Goal: Task Accomplishment & Management: Use online tool/utility

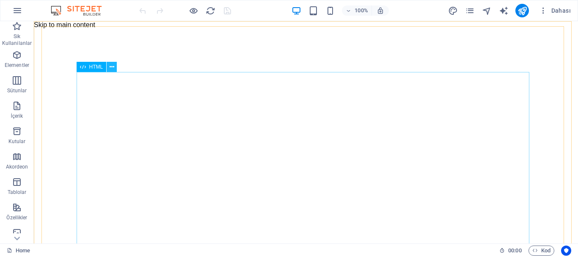
click at [113, 67] on icon at bounding box center [112, 67] width 5 height 9
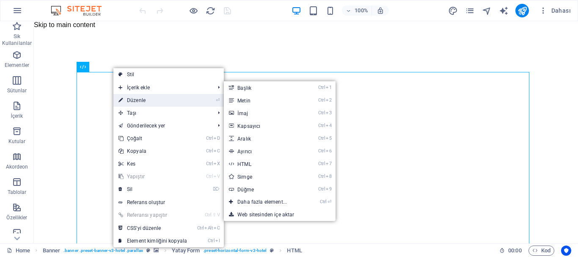
click at [147, 97] on link "⏎ Düzenle" at bounding box center [152, 100] width 79 height 13
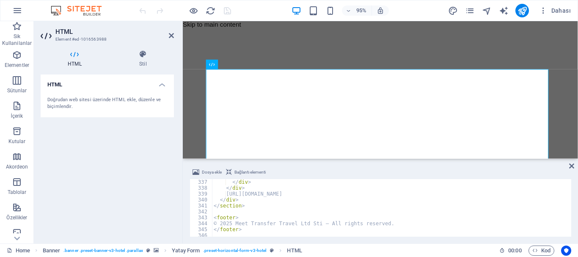
scroll to position [1991, 0]
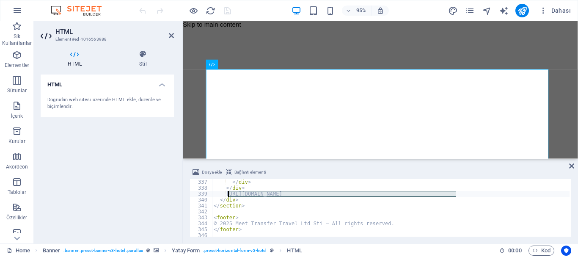
drag, startPoint x: 457, startPoint y: 192, endPoint x: 229, endPoint y: 194, distance: 227.3
click at [229, 194] on div "</ div > </ div > [URL][DOMAIN_NAME] </ div > </ section > < footer > © 2025 Me…" at bounding box center [461, 213] width 499 height 68
type textarea "https://cdn1.site-media.eu/images/0/19721770/images1-DyvofqcXjgMv22A6aUnDvg.jfif"
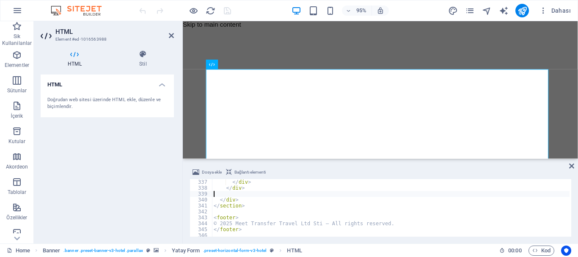
type textarea "</div>"
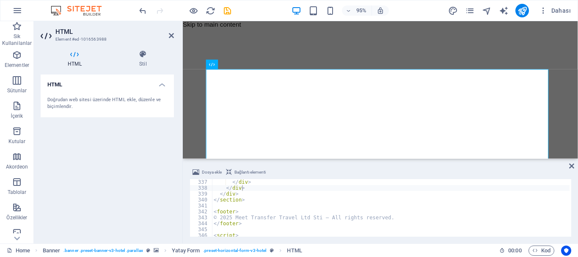
click at [228, 9] on div at bounding box center [185, 11] width 95 height 14
click at [228, 9] on icon "save" at bounding box center [228, 11] width 10 height 10
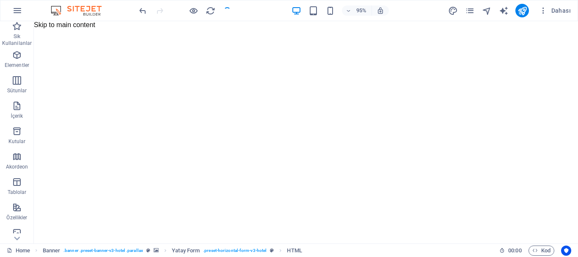
checkbox input "false"
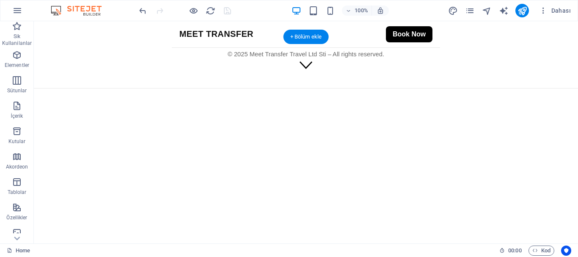
scroll to position [804, 0]
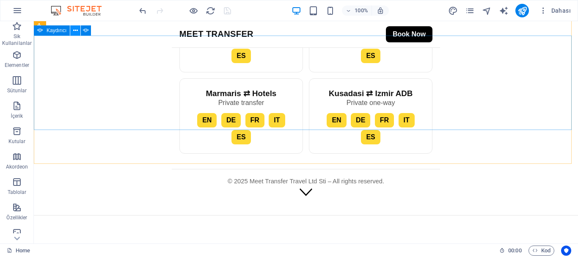
click at [77, 30] on icon at bounding box center [75, 30] width 5 height 9
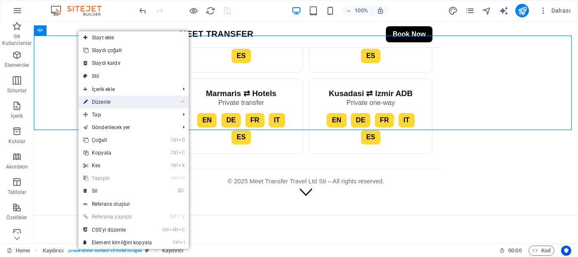
click at [121, 101] on link "⏎ Düzenle" at bounding box center [117, 102] width 79 height 13
select select "px"
select select "ms"
select select "s"
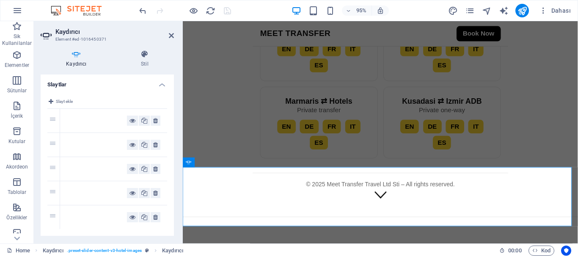
click at [89, 121] on div at bounding box center [97, 121] width 60 height 10
click at [167, 32] on h2 "Kaydırıcı" at bounding box center [114, 32] width 119 height 8
click at [171, 33] on icon at bounding box center [171, 35] width 5 height 7
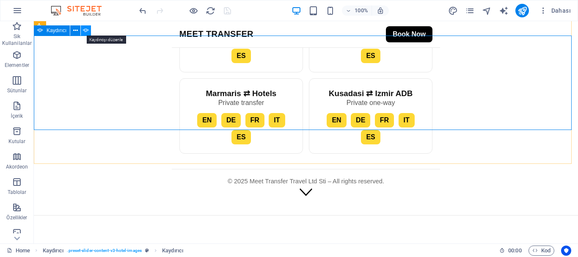
click at [85, 33] on icon at bounding box center [86, 30] width 6 height 9
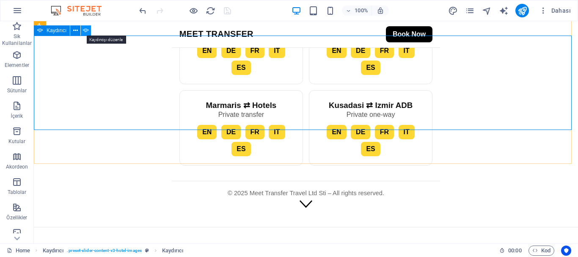
select select "px"
select select "ms"
select select "s"
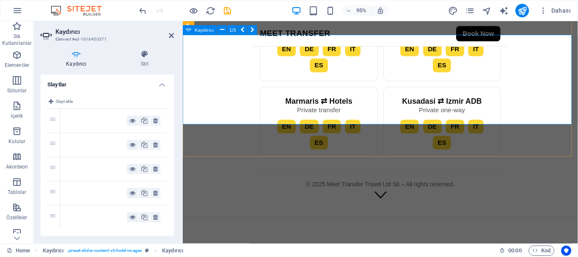
scroll to position [943, 0]
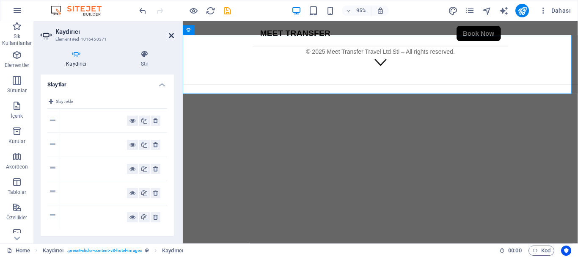
click at [169, 35] on icon at bounding box center [171, 35] width 5 height 7
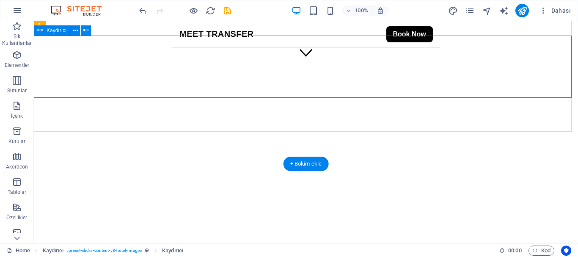
scroll to position [804, 0]
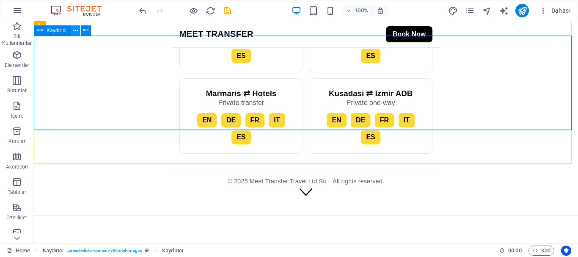
click at [74, 29] on icon at bounding box center [75, 30] width 5 height 9
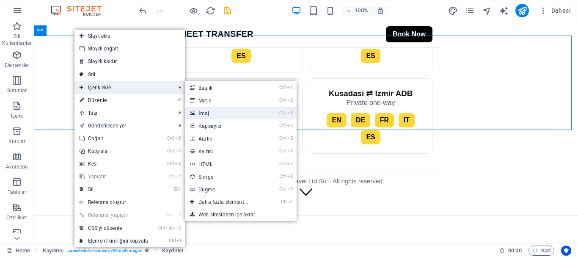
click at [204, 111] on link "Ctrl 3 İmaj" at bounding box center [225, 113] width 80 height 13
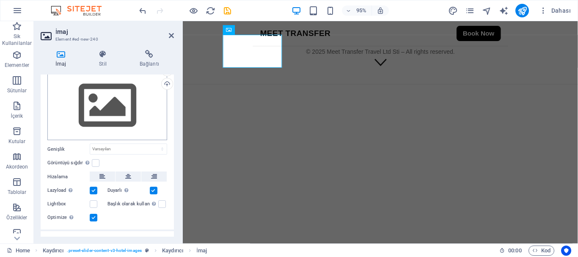
scroll to position [0, 0]
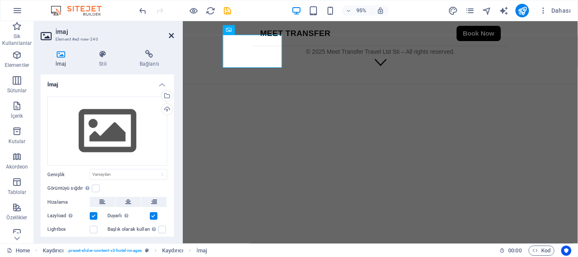
click at [169, 36] on icon at bounding box center [171, 35] width 5 height 7
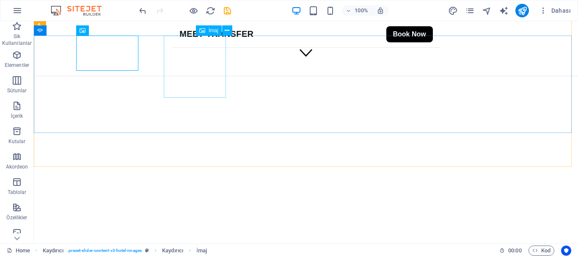
scroll to position [804, 0]
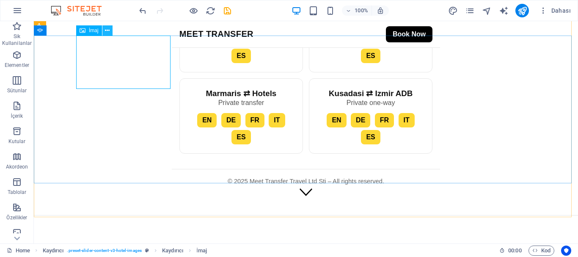
click at [107, 29] on icon at bounding box center [107, 30] width 5 height 9
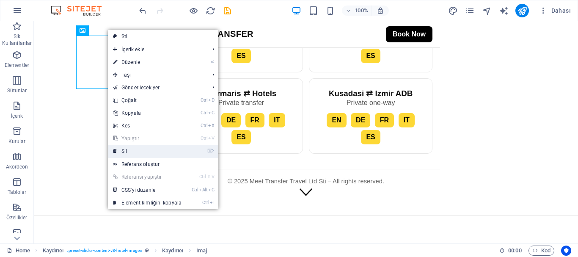
click at [152, 149] on link "⌦ Sil" at bounding box center [147, 151] width 79 height 13
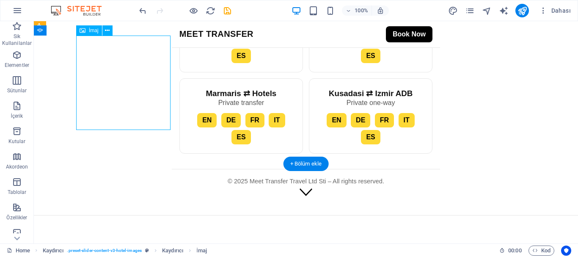
select select "%"
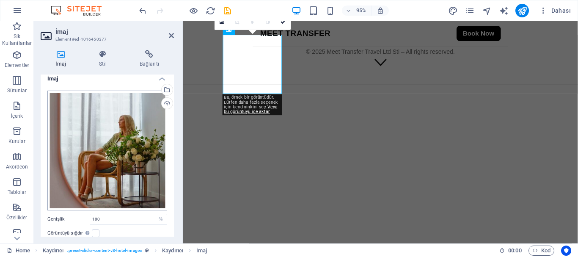
scroll to position [0, 0]
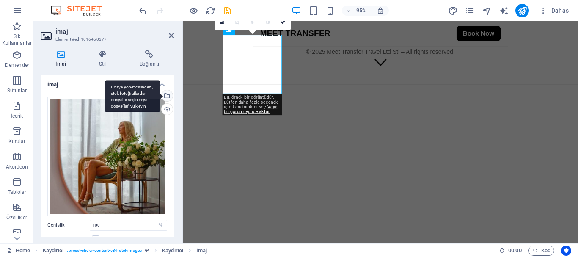
click at [168, 94] on div "Dosya yöneticisinden, stok fotoğraflardan dosyalar seçin veya dosya(lar) yükley…" at bounding box center [166, 96] width 13 height 13
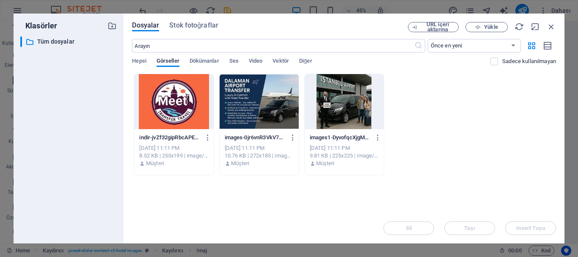
click at [350, 96] on div at bounding box center [344, 101] width 79 height 55
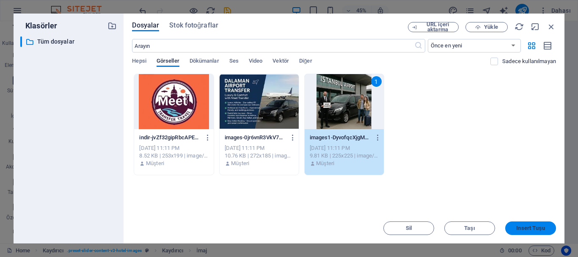
click at [528, 226] on span "Insert Tuşu" at bounding box center [530, 228] width 28 height 5
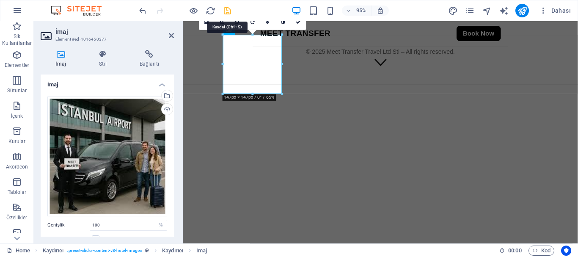
click at [225, 9] on icon "save" at bounding box center [228, 11] width 10 height 10
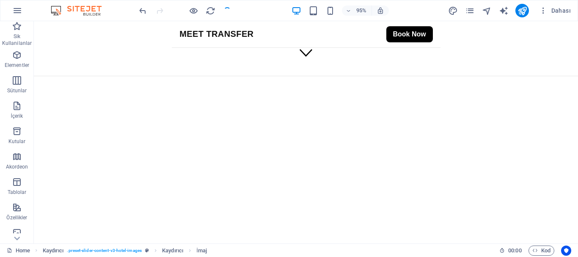
checkbox input "false"
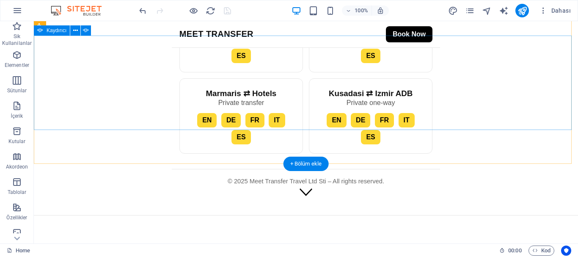
select select "px"
select select "ms"
select select "s"
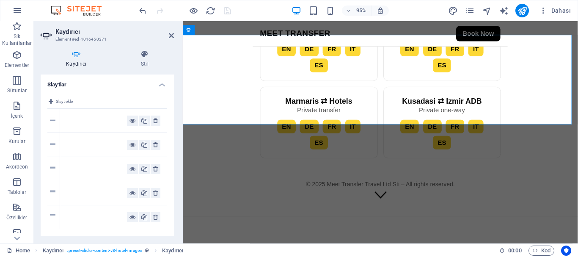
scroll to position [943, 0]
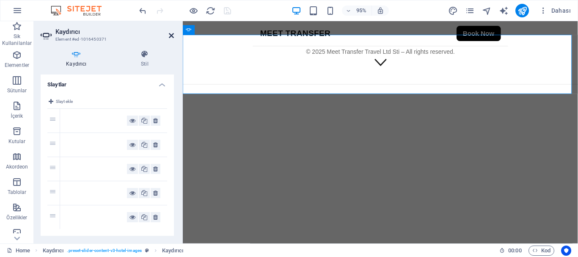
click at [172, 33] on icon at bounding box center [171, 35] width 5 height 7
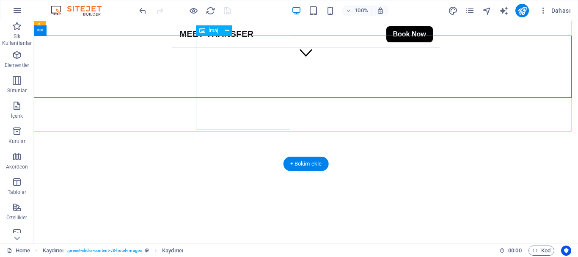
scroll to position [804, 0]
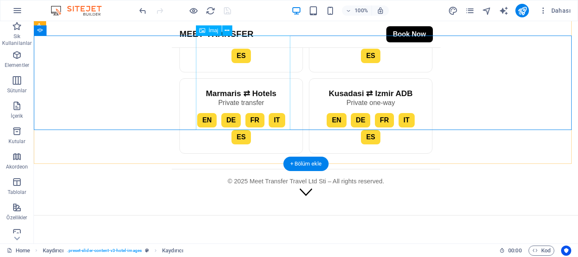
drag, startPoint x: 225, startPoint y: 72, endPoint x: 224, endPoint y: 77, distance: 4.3
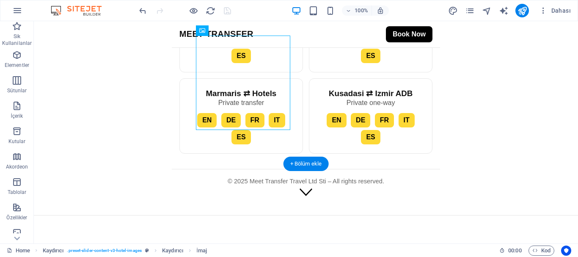
select select "%"
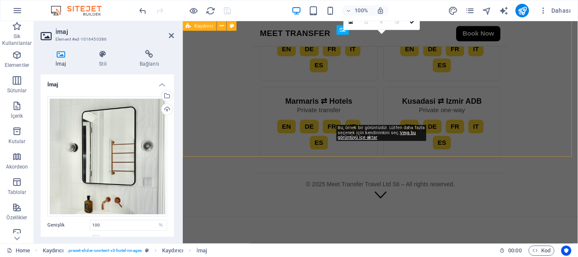
scroll to position [943, 0]
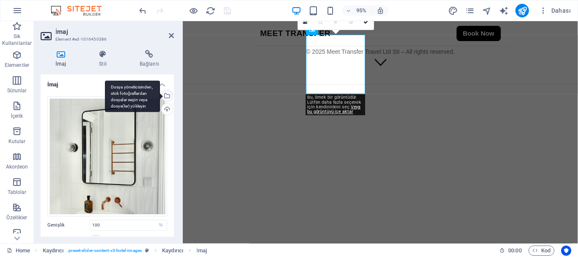
click at [166, 94] on div "Dosya yöneticisinden, stok fotoğraflardan dosyalar seçin veya dosya(lar) yükley…" at bounding box center [166, 96] width 13 height 13
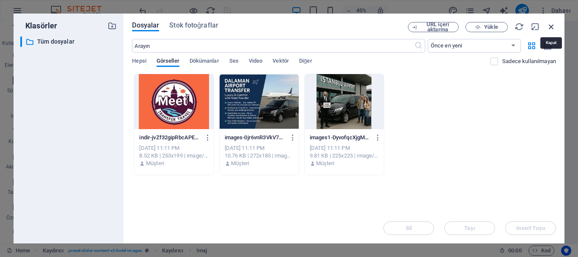
drag, startPoint x: 552, startPoint y: 26, endPoint x: 324, endPoint y: 80, distance: 234.6
click at [552, 26] on icon "button" at bounding box center [551, 26] width 9 height 9
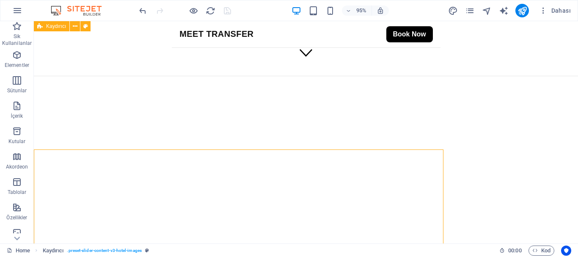
scroll to position [804, 0]
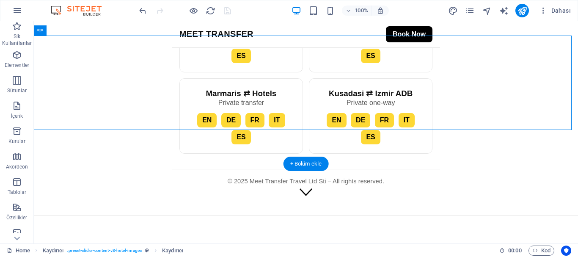
drag, startPoint x: 447, startPoint y: 94, endPoint x: 449, endPoint y: 98, distance: 4.6
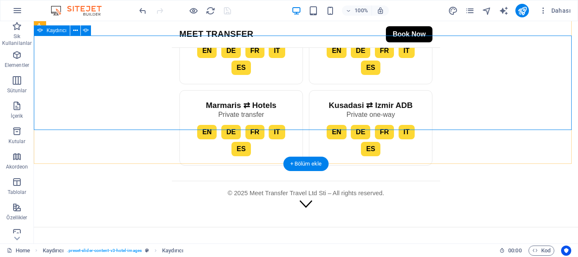
select select "px"
select select "ms"
select select "s"
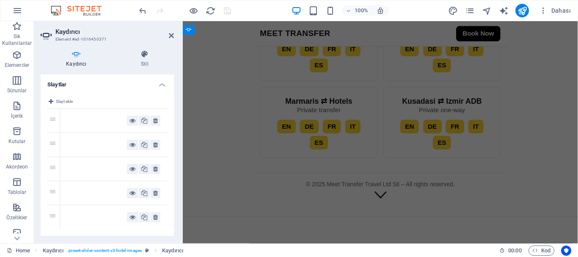
scroll to position [943, 0]
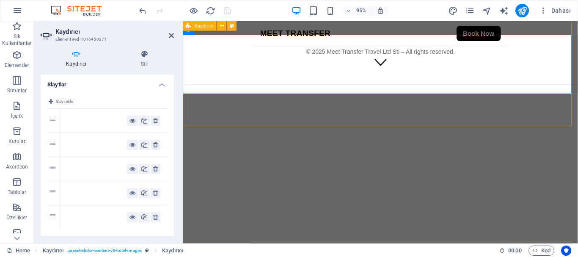
drag, startPoint x: 227, startPoint y: 123, endPoint x: 372, endPoint y: 115, distance: 145.8
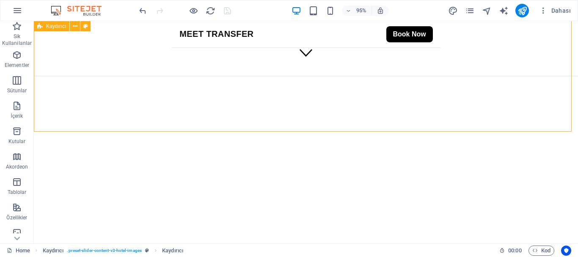
scroll to position [804, 0]
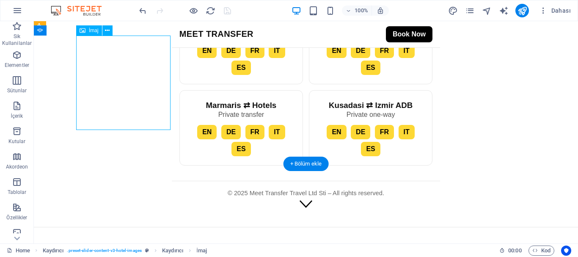
select select "%"
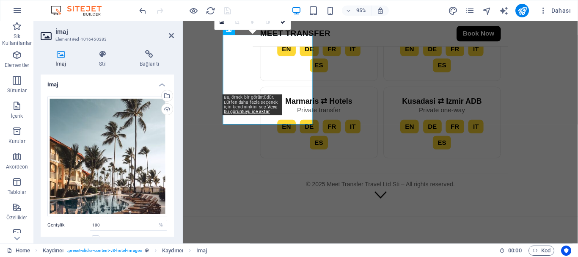
scroll to position [943, 0]
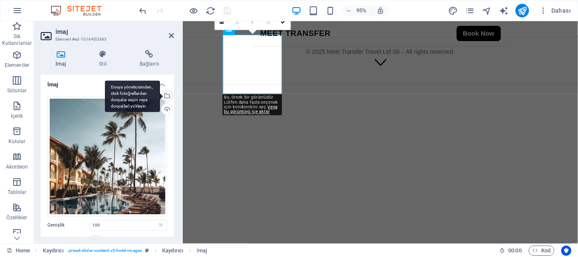
click at [165, 96] on div "Dosya yöneticisinden, stok fotoğraflardan dosyalar seçin veya dosya(lar) yükley…" at bounding box center [166, 96] width 13 height 13
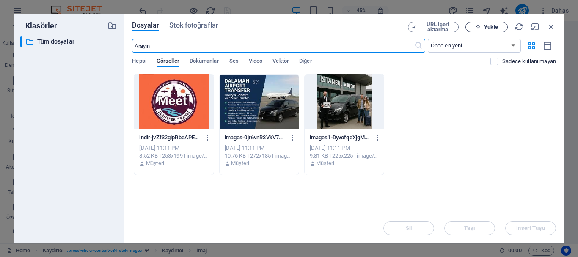
click at [496, 23] on button "Yükle" at bounding box center [487, 27] width 42 height 10
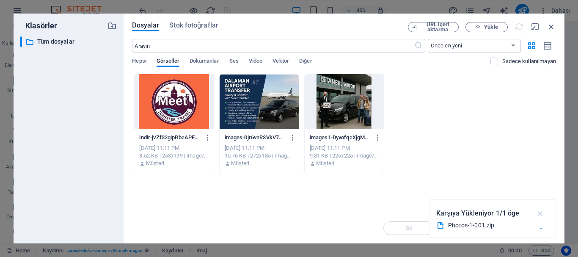
click at [539, 212] on icon "button" at bounding box center [541, 213] width 10 height 9
click at [520, 28] on div "URL içeri aktarma Yükle" at bounding box center [482, 27] width 148 height 10
click at [549, 27] on icon "button" at bounding box center [551, 26] width 9 height 9
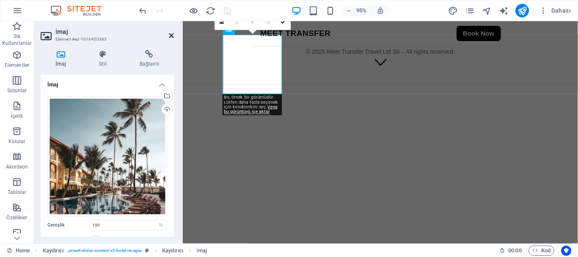
click at [170, 37] on icon at bounding box center [171, 35] width 5 height 7
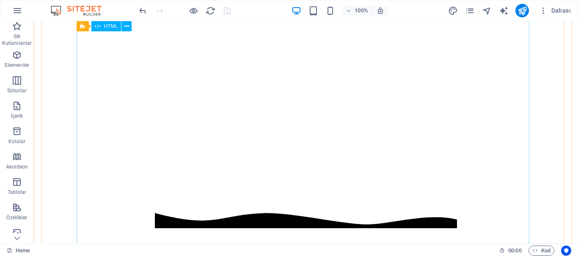
scroll to position [42, 0]
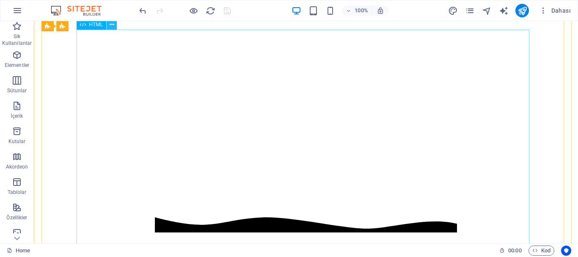
click at [116, 26] on button at bounding box center [112, 24] width 10 height 10
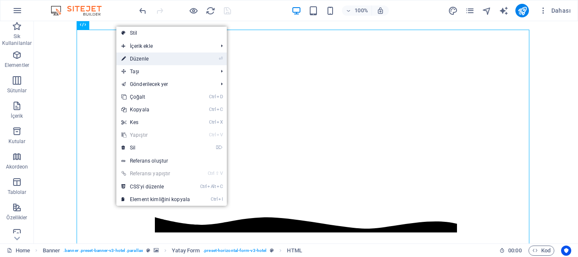
click at [152, 59] on link "⏎ Düzenle" at bounding box center [155, 58] width 79 height 13
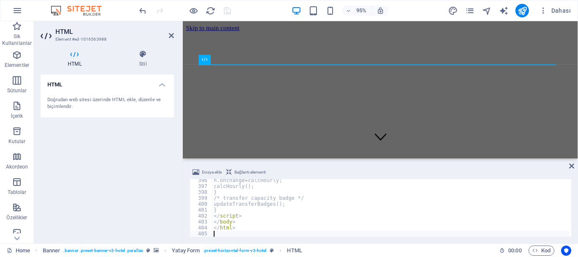
scroll to position [2342, 0]
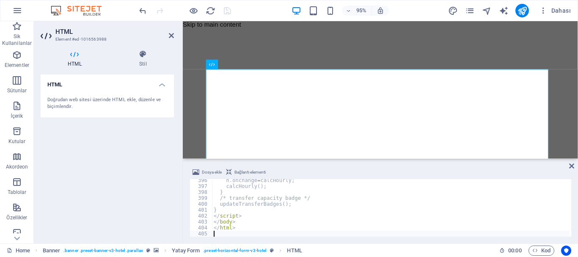
click at [149, 179] on div "HTML Doğrudan web sitesi üzerinde HTML ekle, düzenle ve biçimlendir." at bounding box center [107, 155] width 133 height 162
type textarea "</script>"
click at [281, 215] on div "h . onchange = calcHourly ; calcHourly ( ) ; } /* transfer capacity badge */ up…" at bounding box center [461, 211] width 499 height 68
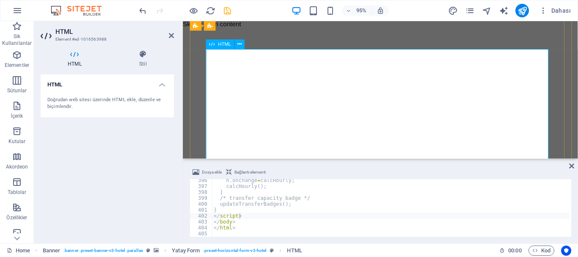
scroll to position [0, 0]
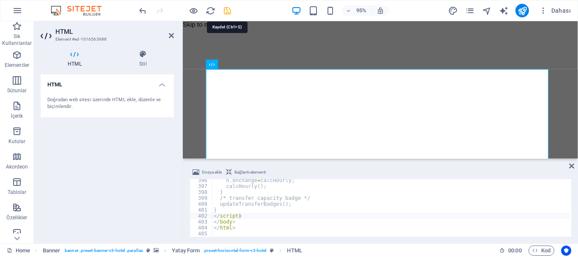
click at [229, 8] on icon "save" at bounding box center [228, 11] width 10 height 10
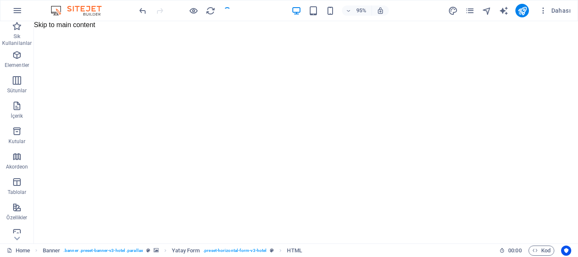
checkbox input "false"
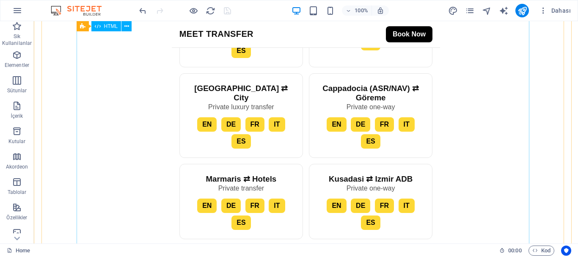
scroll to position [762, 0]
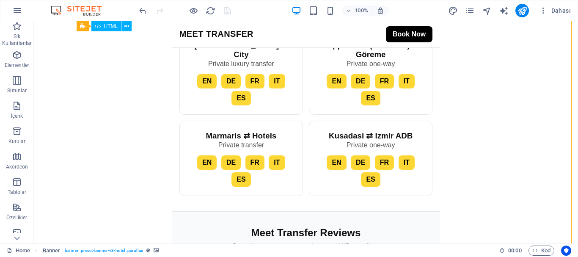
drag, startPoint x: 491, startPoint y: 69, endPoint x: 469, endPoint y: 121, distance: 56.5
click at [440, 121] on div "Meet Transfer | VIP Airport Transfers & Hourly Car with Driver MEET TRANSFER Bo…" at bounding box center [306, 1] width 268 height 879
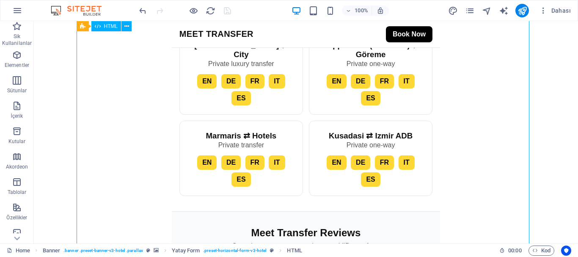
drag, startPoint x: 490, startPoint y: 68, endPoint x: 430, endPoint y: 87, distance: 63.2
click at [440, 90] on div "Meet Transfer | VIP Airport Transfers & Hourly Car with Driver MEET TRANSFER Bo…" at bounding box center [306, 1] width 268 height 879
click at [102, 28] on icon at bounding box center [103, 26] width 5 height 9
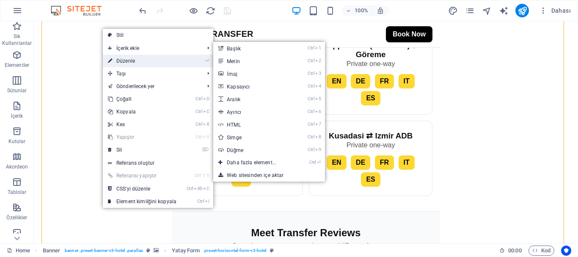
click at [136, 64] on link "⏎ Düzenle" at bounding box center [142, 61] width 79 height 13
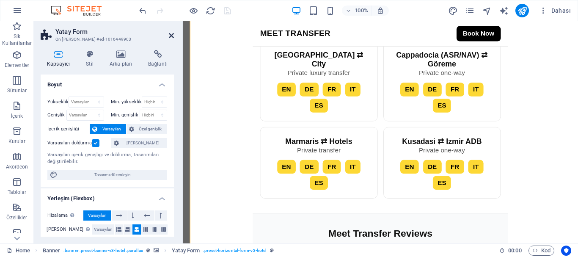
click at [171, 35] on icon at bounding box center [171, 35] width 5 height 7
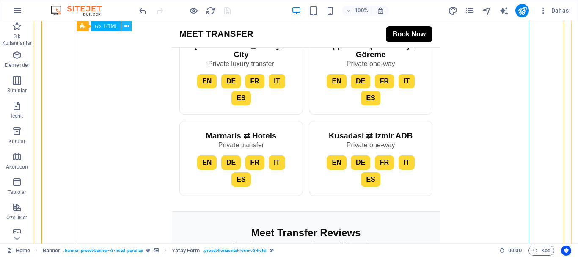
click at [130, 27] on button at bounding box center [126, 26] width 10 height 10
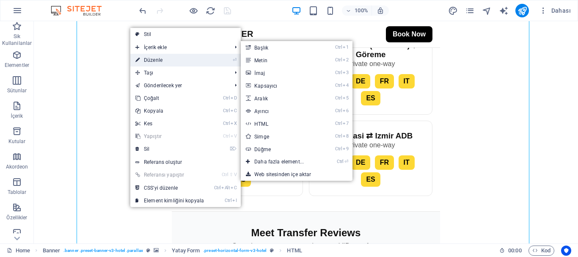
click at [152, 57] on link "⏎ Düzenle" at bounding box center [169, 60] width 79 height 13
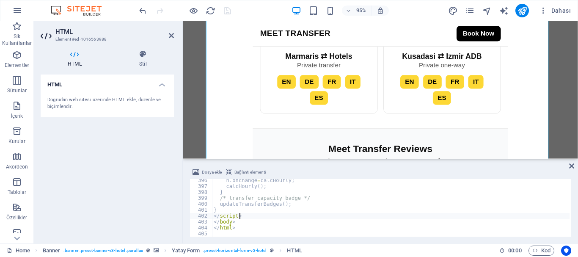
type textarea "</html>"
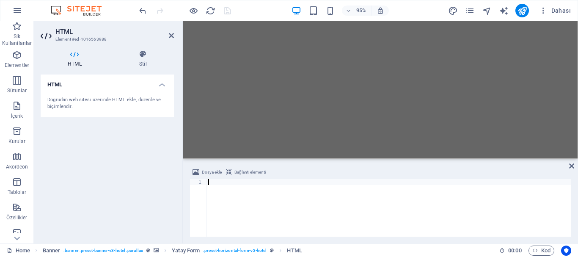
scroll to position [2342, 0]
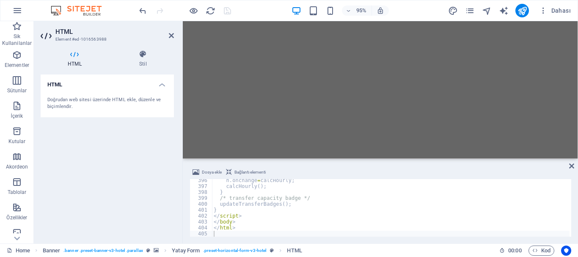
click at [163, 182] on div "HTML Doğrudan web sitesi üzerinde HTML ekle, düzenle ve biçimlendir." at bounding box center [107, 155] width 133 height 162
drag, startPoint x: 172, startPoint y: 33, endPoint x: 191, endPoint y: 96, distance: 65.9
click at [172, 33] on icon at bounding box center [171, 35] width 5 height 7
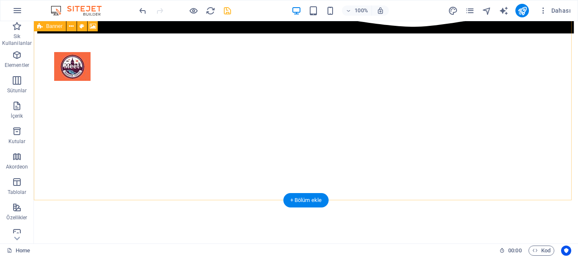
scroll to position [42, 0]
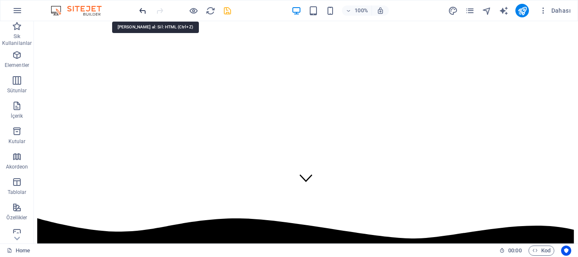
click at [143, 12] on icon "undo" at bounding box center [143, 11] width 10 height 10
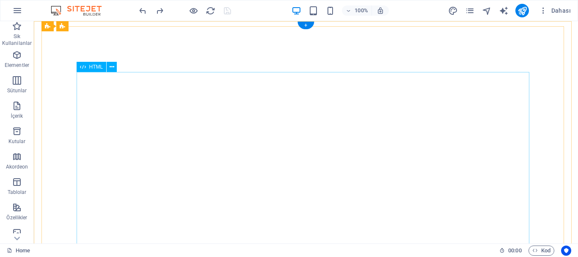
scroll to position [0, 0]
click at [111, 66] on icon at bounding box center [112, 67] width 5 height 9
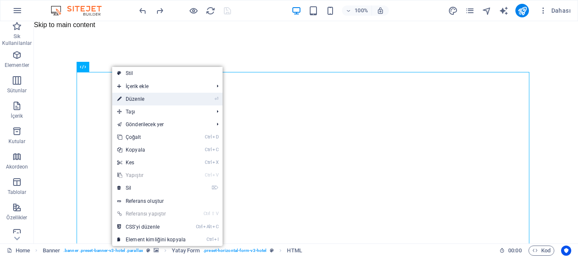
click at [160, 101] on link "⏎ Düzenle" at bounding box center [151, 99] width 79 height 13
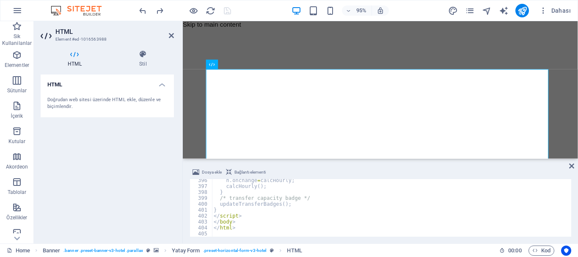
scroll to position [2342, 0]
click at [276, 218] on div "h . onchange = calcHourly ; calcHourly ( ) ; } /* transfer capacity badge */ up…" at bounding box center [461, 211] width 499 height 68
type textarea "</html>"
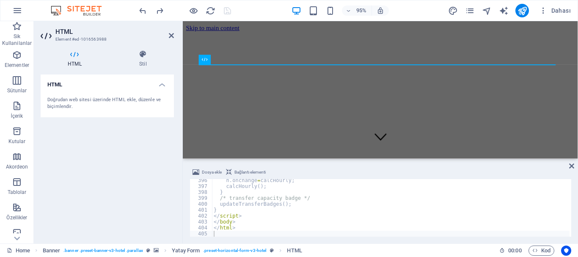
click at [169, 201] on div "HTML Doğrudan web sitesi üzerinde HTML ekle, düzenle ve biçimlendir." at bounding box center [107, 155] width 133 height 162
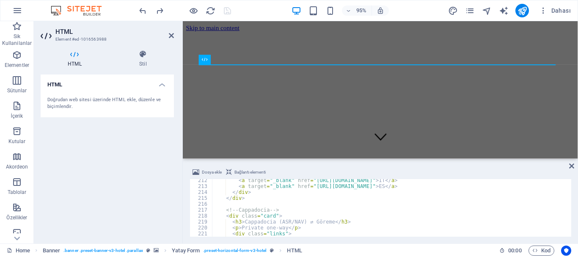
scroll to position [1252, 0]
click at [321, 109] on div at bounding box center [390, 108] width 409 height 152
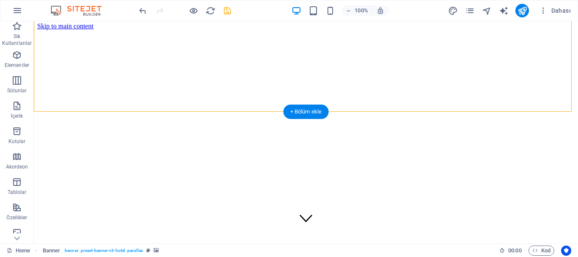
scroll to position [0, 0]
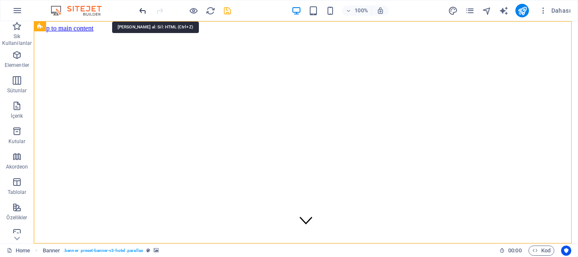
click at [143, 11] on icon "undo" at bounding box center [143, 11] width 10 height 10
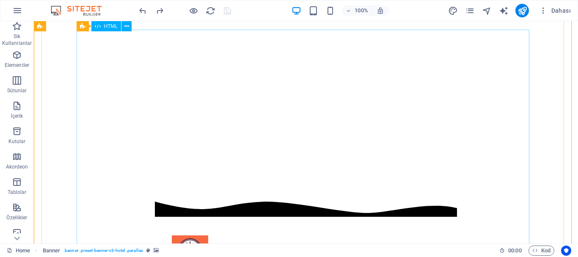
scroll to position [42, 0]
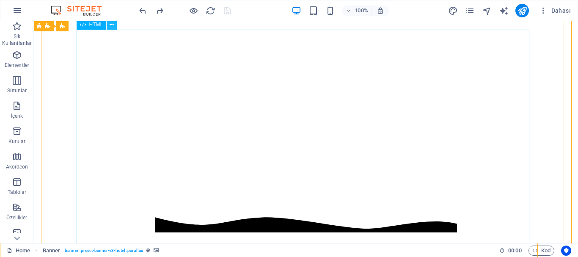
click at [110, 26] on icon at bounding box center [112, 24] width 5 height 9
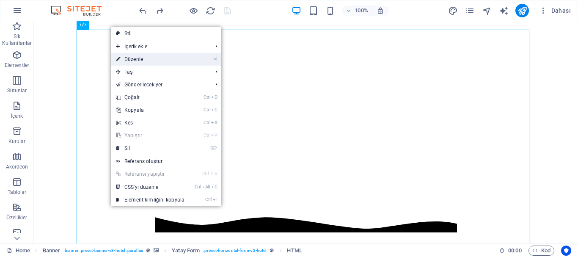
click at [135, 55] on link "⏎ Düzenle" at bounding box center [150, 59] width 79 height 13
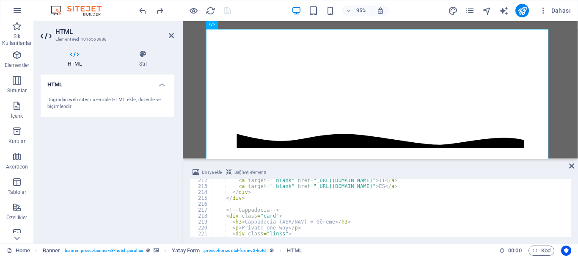
scroll to position [1252, 0]
click at [300, 207] on div "< a target = "_blank" href = "https://www.viator.com/it-IT/tours/Aegean-Coast/I…" at bounding box center [461, 211] width 499 height 68
type textarea "</html>"
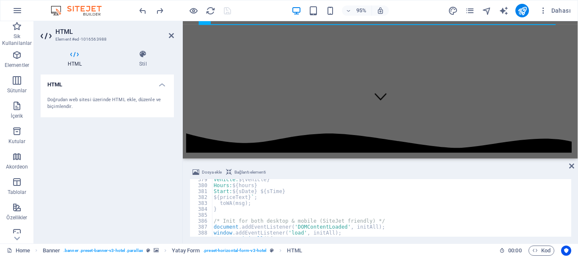
scroll to position [2217, 0]
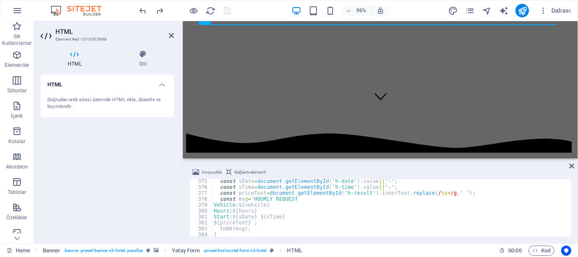
click at [282, 220] on div "const sDate = document . getElementById ( 'h-date' ) . value || '-' ; const sTi…" at bounding box center [461, 212] width 499 height 68
type textarea "${priceText}`;"
click at [150, 174] on div "HTML Doğrudan web sitesi üzerinde HTML ekle, düzenle ve biçimlendir." at bounding box center [107, 155] width 133 height 162
click at [159, 83] on h4 "HTML" at bounding box center [107, 81] width 133 height 15
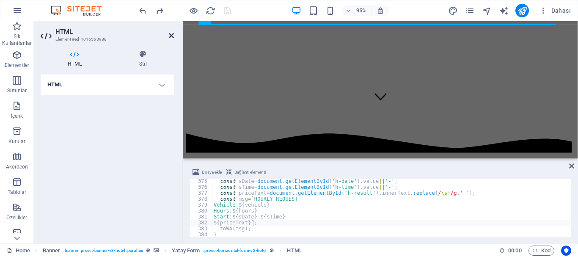
click at [173, 36] on icon at bounding box center [171, 35] width 5 height 7
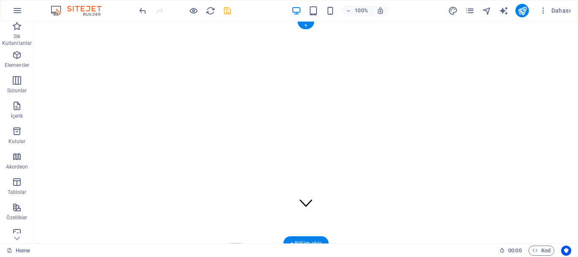
scroll to position [0, 0]
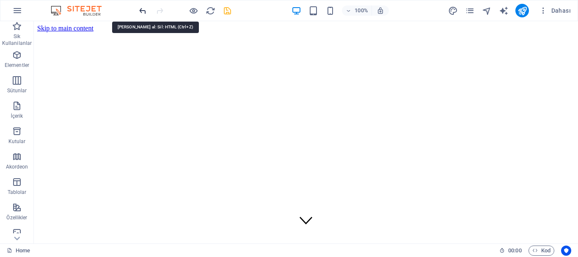
click at [141, 11] on icon "undo" at bounding box center [143, 11] width 10 height 10
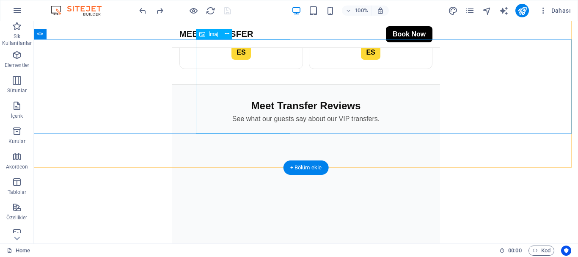
scroll to position [1016, 0]
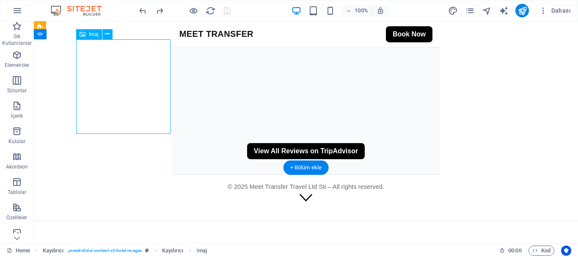
select select "%"
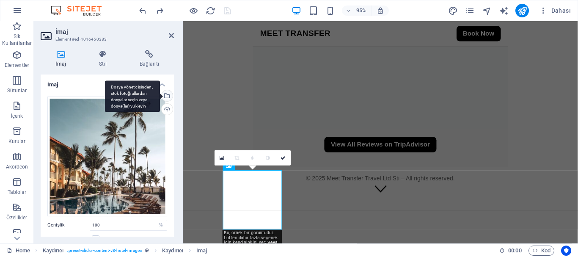
click at [167, 93] on div "Dosya yöneticisinden, stok fotoğraflardan dosyalar seçin veya dosya(lar) yükley…" at bounding box center [166, 96] width 13 height 13
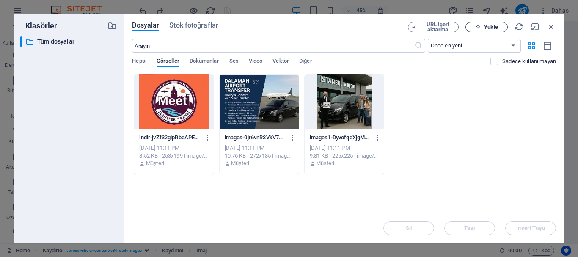
click at [487, 25] on span "Yükle" at bounding box center [491, 27] width 14 height 5
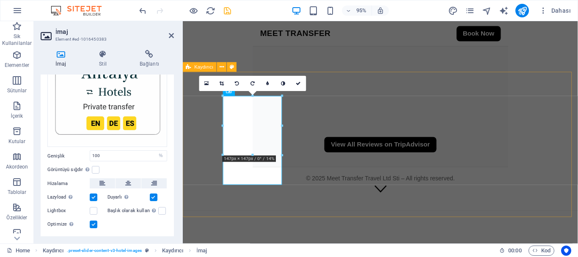
scroll to position [1100, 0]
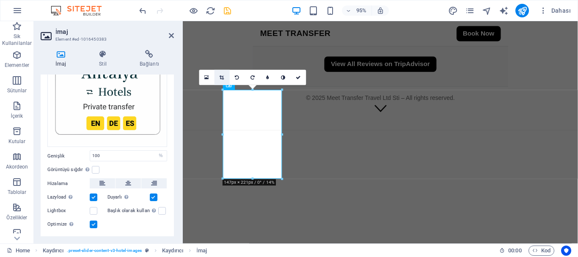
click at [223, 79] on icon at bounding box center [222, 77] width 5 height 5
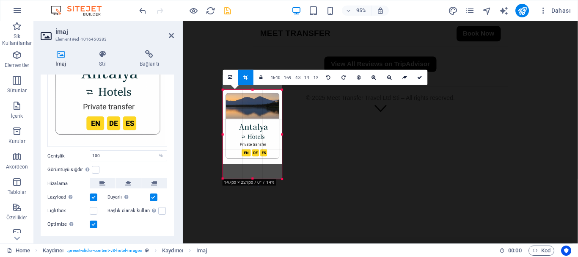
drag, startPoint x: 259, startPoint y: 140, endPoint x: 257, endPoint y: 124, distance: 15.8
click at [257, 124] on div at bounding box center [252, 119] width 59 height 88
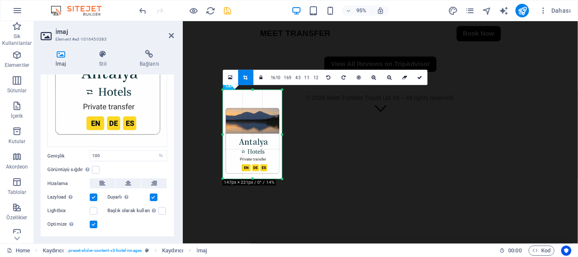
click at [283, 179] on div at bounding box center [282, 179] width 5 height 5
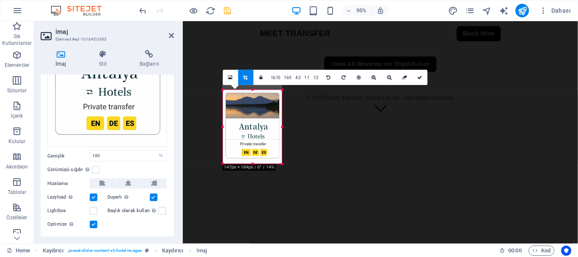
drag, startPoint x: 251, startPoint y: 91, endPoint x: 251, endPoint y: 107, distance: 16.1
click at [251, 107] on div "180 170 160 150 140 130 120 110 100 90 80 70 60 50 40 30 20 10 0 -10 -20 -30 -4…" at bounding box center [252, 127] width 59 height 74
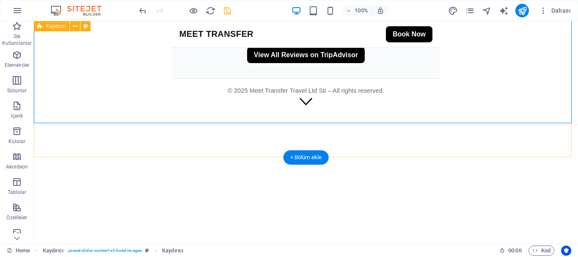
scroll to position [931, 0]
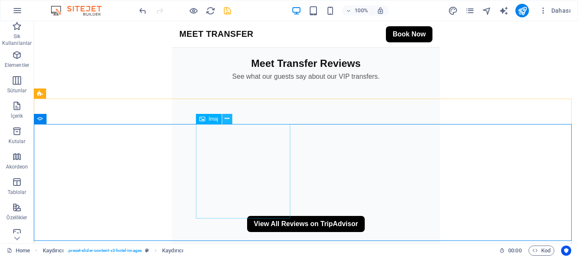
click at [225, 121] on icon at bounding box center [227, 118] width 5 height 9
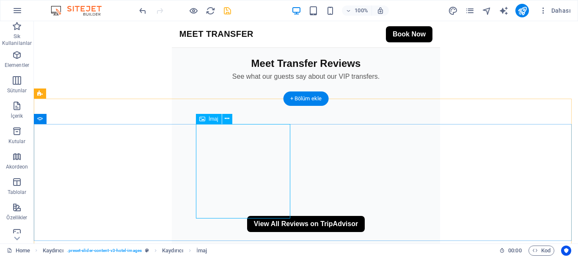
select select "%"
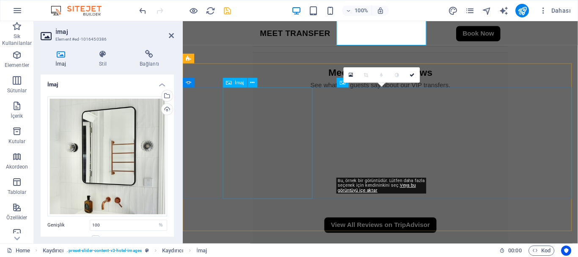
scroll to position [1103, 0]
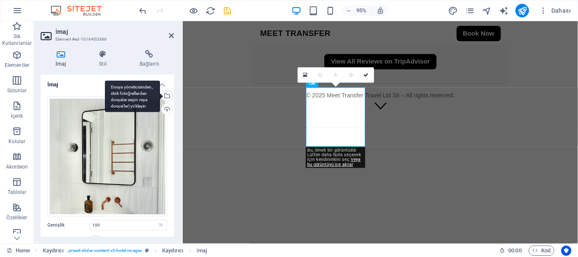
click at [167, 96] on div "Dosya yöneticisinden, stok fotoğraflardan dosyalar seçin veya dosya(lar) yükley…" at bounding box center [166, 96] width 13 height 13
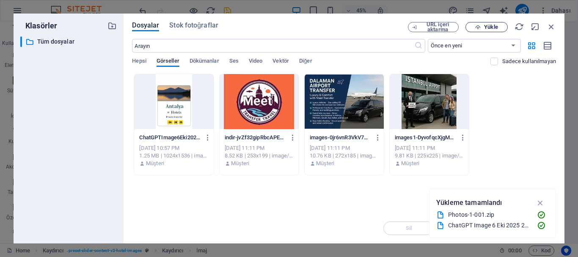
click at [491, 27] on span "Yükle" at bounding box center [491, 27] width 14 height 5
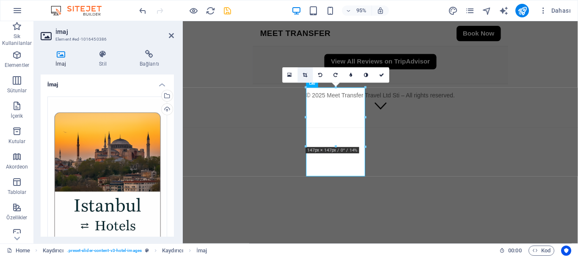
click at [304, 72] on link at bounding box center [305, 74] width 15 height 15
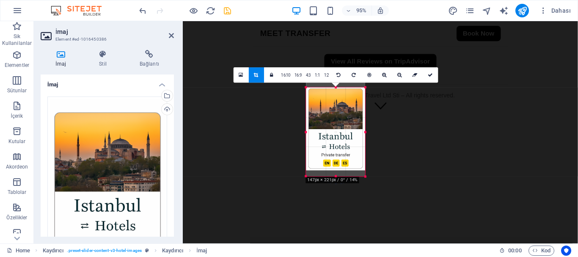
drag, startPoint x: 337, startPoint y: 124, endPoint x: 335, endPoint y: 118, distance: 6.7
click at [335, 118] on div at bounding box center [335, 126] width 59 height 88
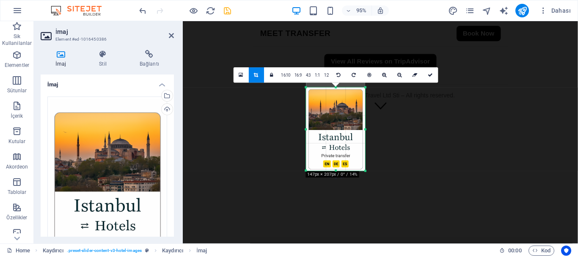
drag, startPoint x: 334, startPoint y: 88, endPoint x: 334, endPoint y: 94, distance: 5.5
click at [334, 94] on div "180 170 160 150 140 130 120 110 100 90 80 70 60 50 40 30 20 10 0 -10 -20 -30 -4…" at bounding box center [335, 129] width 59 height 83
click at [426, 72] on link at bounding box center [430, 74] width 15 height 15
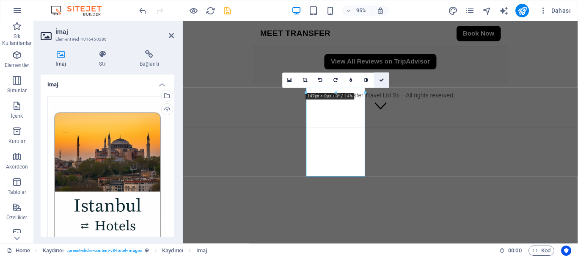
click at [383, 79] on icon at bounding box center [381, 80] width 5 height 5
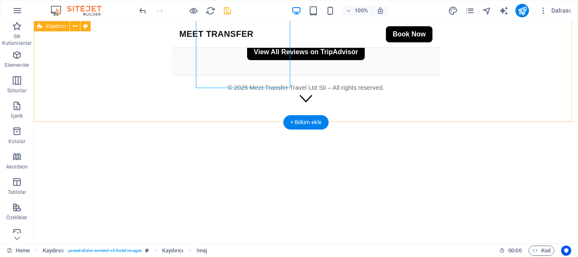
scroll to position [976, 0]
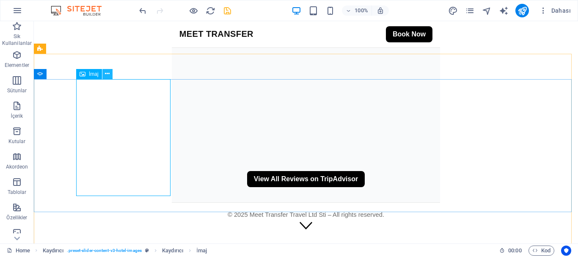
click at [108, 76] on icon at bounding box center [107, 73] width 5 height 9
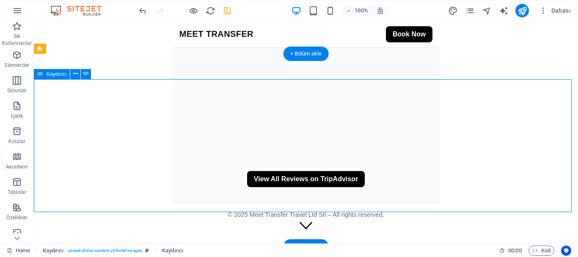
drag, startPoint x: 138, startPoint y: 124, endPoint x: 216, endPoint y: 109, distance: 78.9
select select "px"
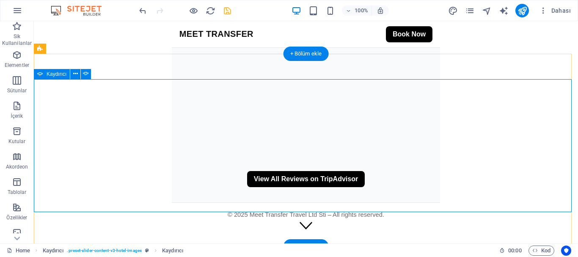
select select "ms"
select select "s"
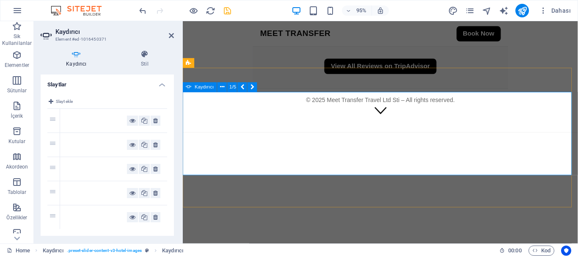
scroll to position [1103, 0]
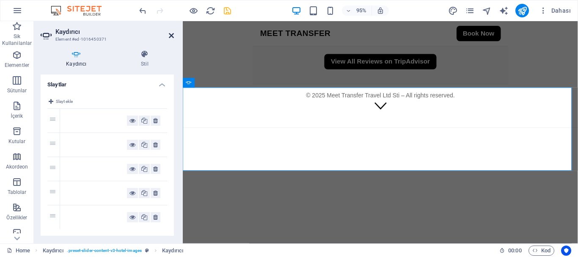
click at [171, 35] on icon at bounding box center [171, 35] width 5 height 7
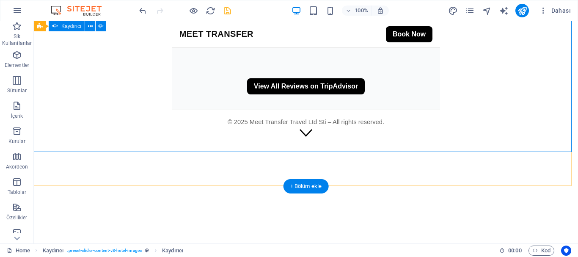
scroll to position [1018, 0]
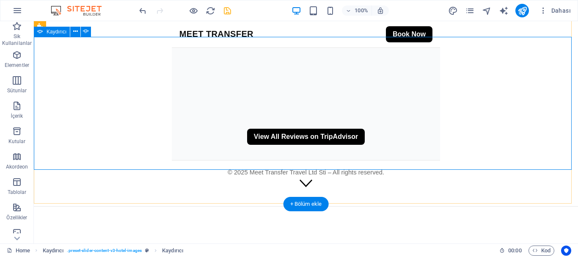
select select "%"
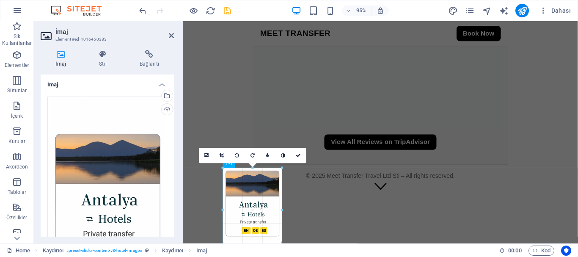
drag, startPoint x: 251, startPoint y: 240, endPoint x: 251, endPoint y: 248, distance: 7.6
type input "142"
select select "px"
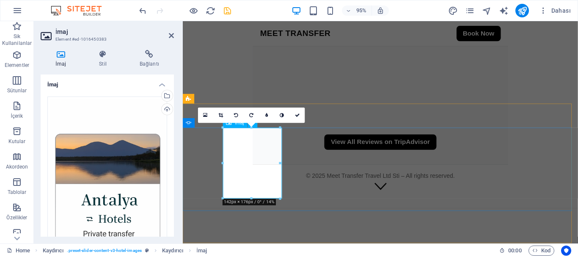
scroll to position [1061, 0]
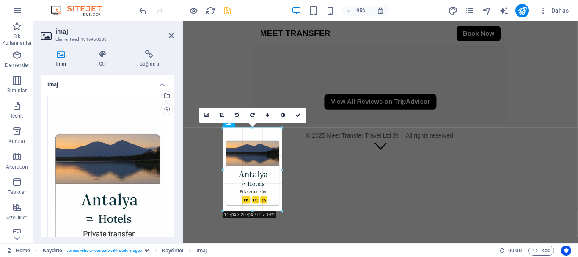
drag, startPoint x: 73, startPoint y: 184, endPoint x: 251, endPoint y: 212, distance: 179.9
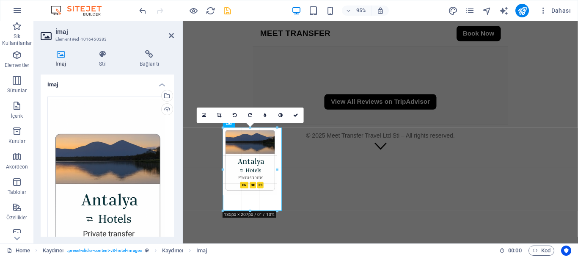
drag, startPoint x: 253, startPoint y: 200, endPoint x: 253, endPoint y: 207, distance: 7.2
type input "130"
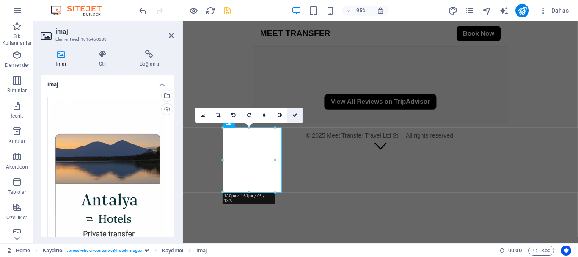
click at [293, 112] on link at bounding box center [294, 115] width 15 height 15
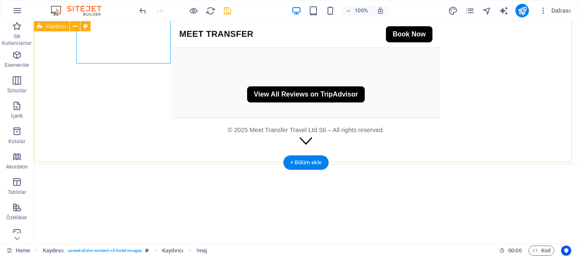
scroll to position [976, 0]
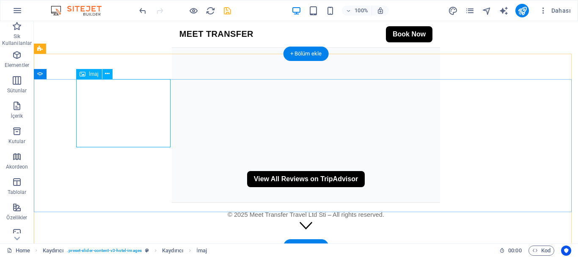
select select "px"
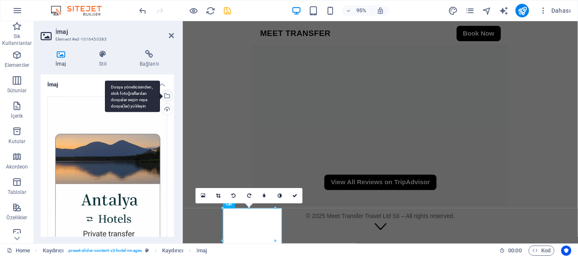
click at [165, 93] on div "Dosya yöneticisinden, stok fotoğraflardan dosyalar seçin veya dosya(lar) yükley…" at bounding box center [166, 96] width 13 height 13
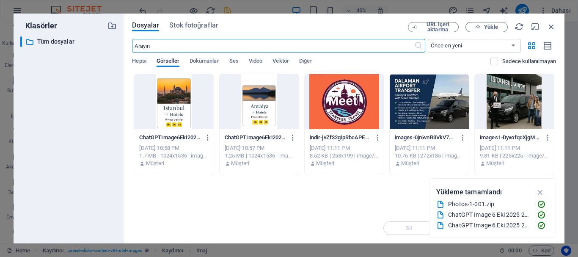
click at [256, 104] on div at bounding box center [259, 101] width 79 height 55
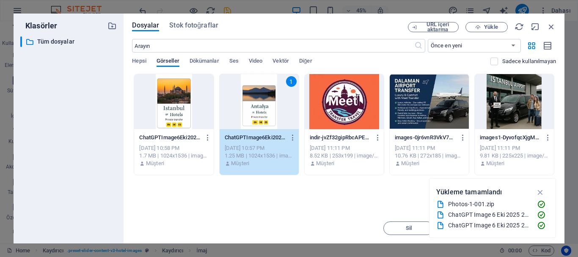
click at [541, 191] on icon "button" at bounding box center [541, 191] width 10 height 9
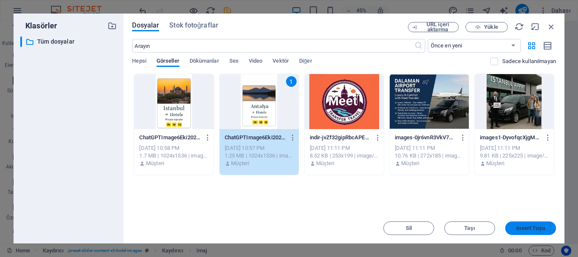
click at [538, 230] on span "Insert Tuşu" at bounding box center [530, 228] width 28 height 5
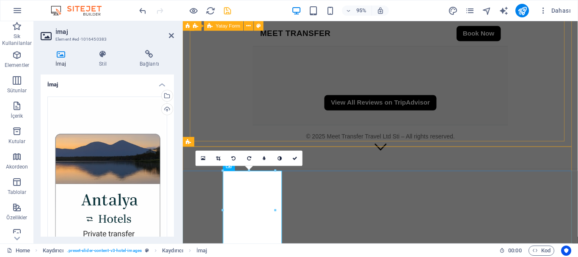
scroll to position [1061, 0]
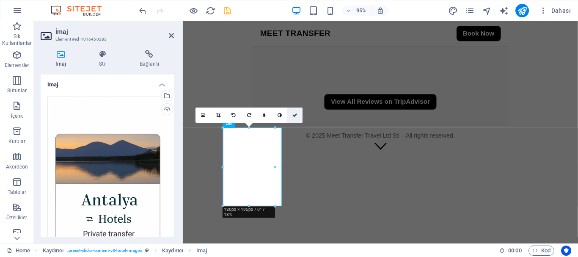
click at [298, 118] on link at bounding box center [294, 115] width 15 height 15
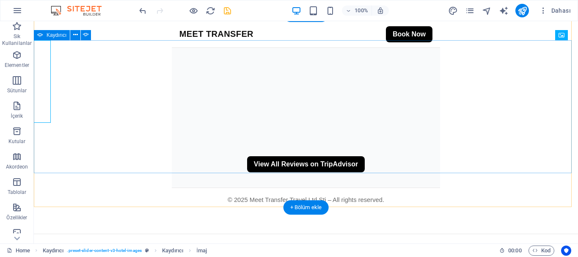
scroll to position [1018, 0]
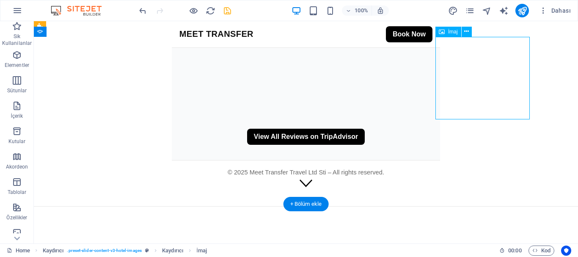
drag, startPoint x: 470, startPoint y: 83, endPoint x: 468, endPoint y: 91, distance: 8.0
drag, startPoint x: 466, startPoint y: 72, endPoint x: 331, endPoint y: 74, distance: 134.6
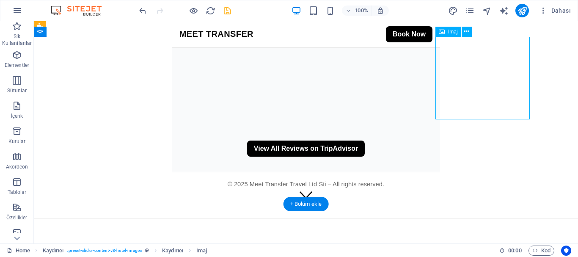
select select "px"
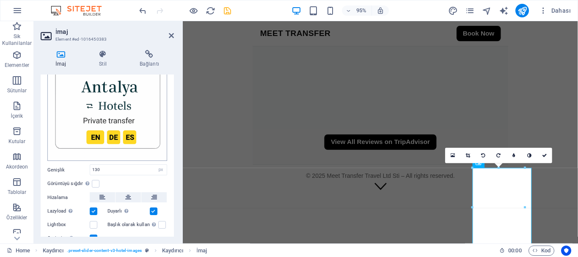
scroll to position [127, 0]
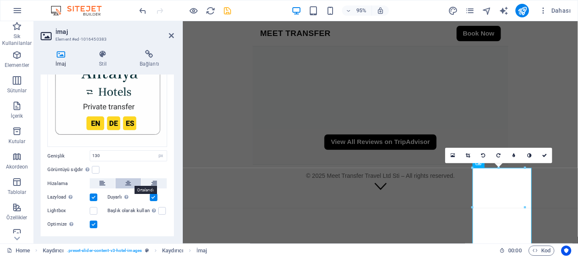
click at [124, 181] on button at bounding box center [128, 183] width 25 height 10
click at [546, 155] on icon at bounding box center [548, 155] width 5 height 5
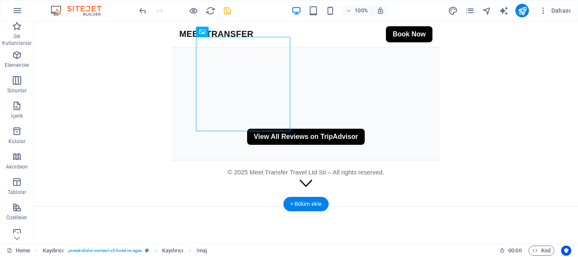
drag, startPoint x: 356, startPoint y: 71, endPoint x: 215, endPoint y: 74, distance: 141.0
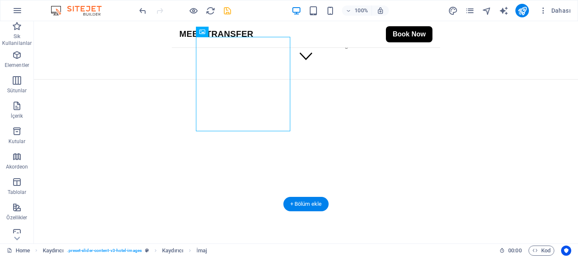
select select "px"
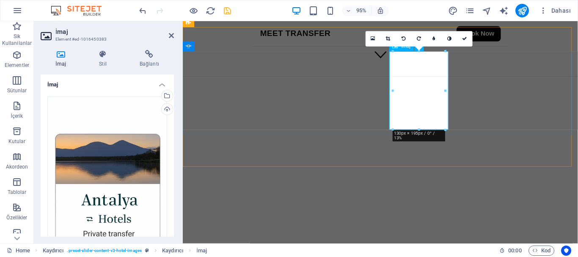
scroll to position [1072, 0]
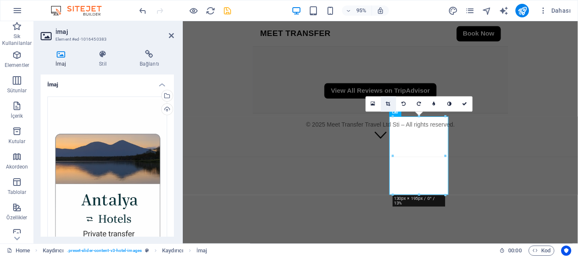
click at [386, 102] on icon at bounding box center [388, 104] width 5 height 5
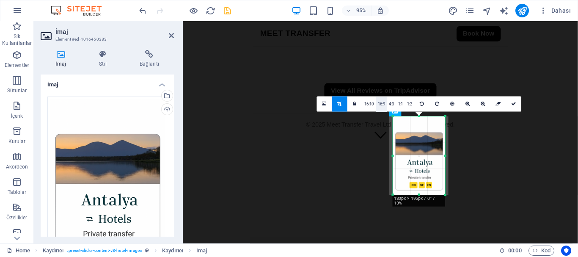
click at [381, 100] on link "16:9" at bounding box center [381, 104] width 11 height 15
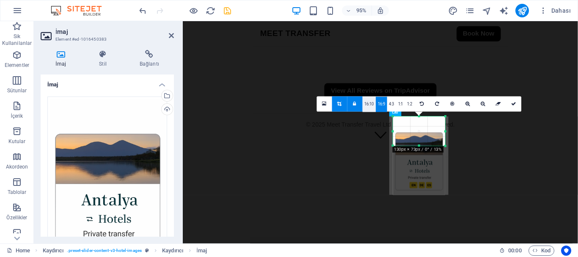
click at [365, 103] on link "16:10" at bounding box center [370, 104] width 14 height 15
click at [327, 105] on icon at bounding box center [324, 104] width 5 height 6
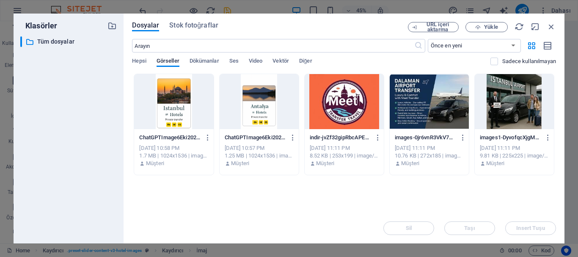
click at [217, 204] on div "Anında yüklemek için dosyaları buraya bırakın ChatGPTImage6Eki202523_55_57-31ae…" at bounding box center [344, 143] width 424 height 139
click at [250, 95] on div at bounding box center [259, 101] width 79 height 55
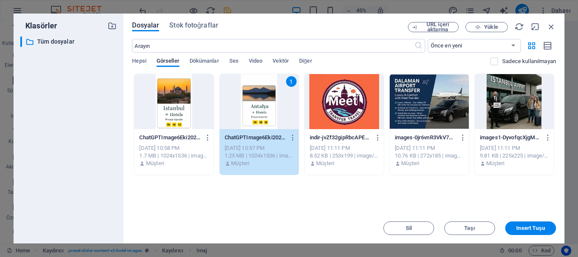
drag, startPoint x: 250, startPoint y: 95, endPoint x: 71, endPoint y: 78, distance: 180.3
click at [250, 95] on div "1" at bounding box center [259, 101] width 79 height 55
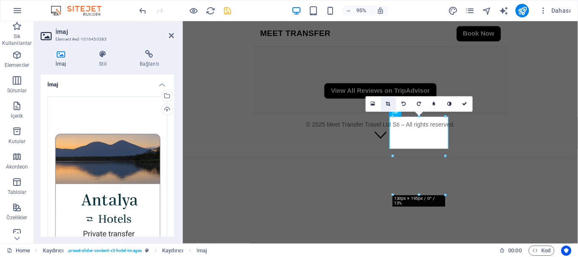
click at [389, 102] on icon at bounding box center [388, 104] width 5 height 5
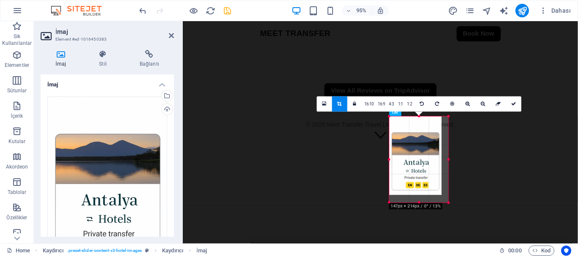
drag, startPoint x: 444, startPoint y: 149, endPoint x: 468, endPoint y: 205, distance: 61.1
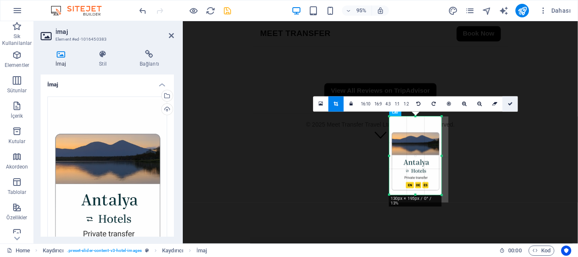
click at [506, 105] on link at bounding box center [510, 103] width 15 height 15
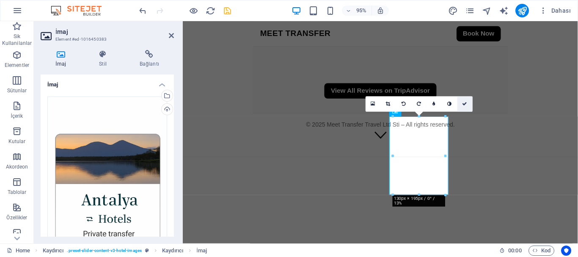
click at [467, 102] on icon at bounding box center [465, 104] width 5 height 5
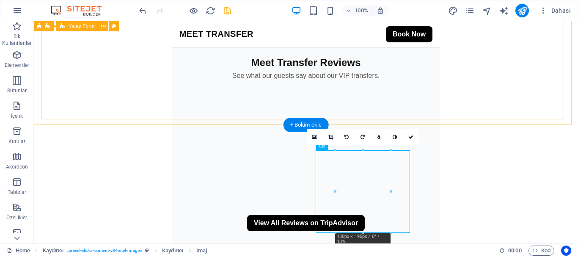
scroll to position [903, 0]
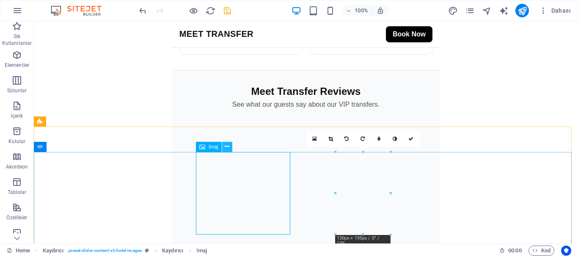
click at [229, 147] on icon at bounding box center [227, 146] width 5 height 9
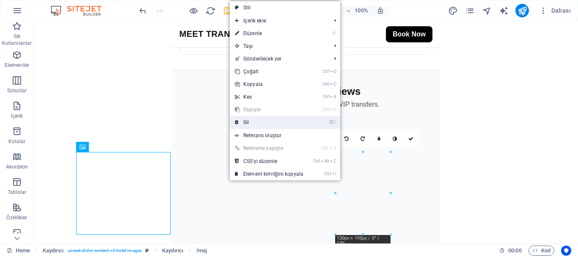
click at [278, 124] on link "⌦ Sil" at bounding box center [269, 122] width 79 height 13
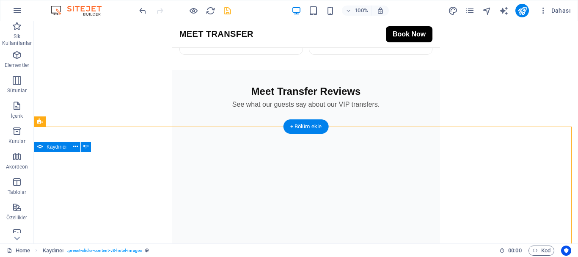
drag, startPoint x: 70, startPoint y: 168, endPoint x: 145, endPoint y: 175, distance: 75.3
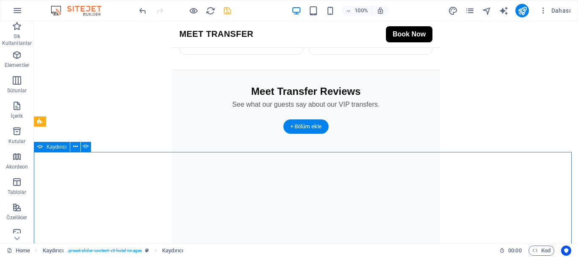
drag, startPoint x: 561, startPoint y: 182, endPoint x: 431, endPoint y: 191, distance: 130.2
select select "px"
select select "ms"
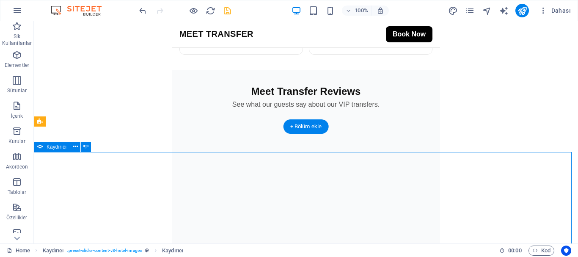
select select "s"
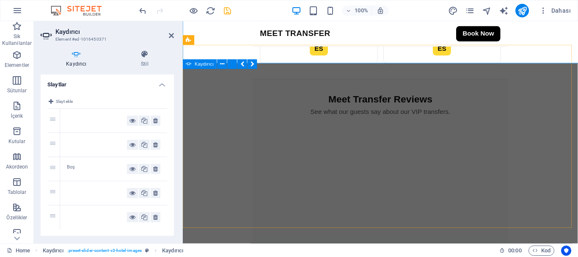
scroll to position [1122, 0]
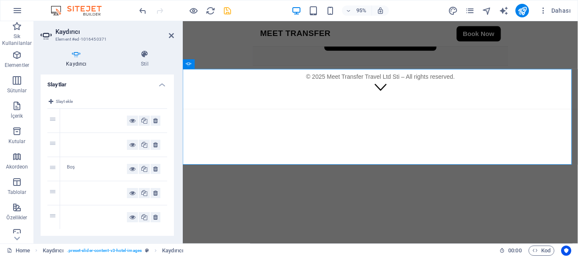
click at [168, 36] on header "Kaydırıcı Element #ed-1016450371" at bounding box center [107, 32] width 133 height 22
click at [171, 33] on icon at bounding box center [171, 35] width 5 height 7
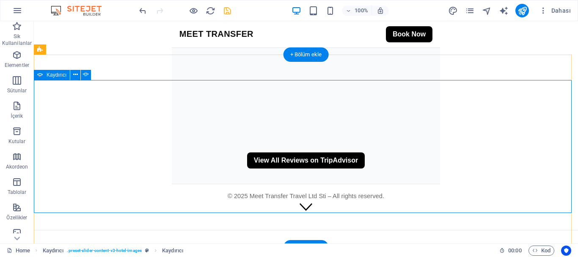
scroll to position [953, 0]
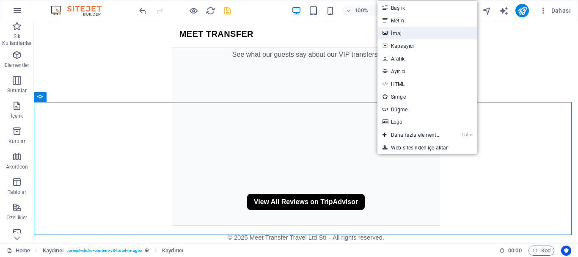
click at [404, 32] on link "İmaj" at bounding box center [428, 33] width 100 height 13
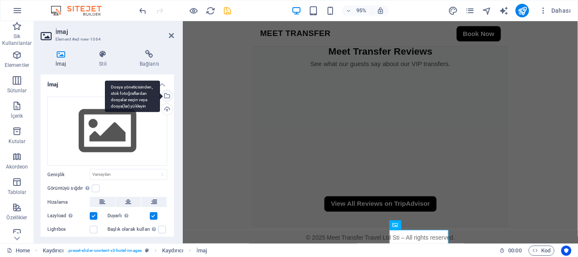
click at [160, 96] on div "Dosya yöneticisinden, stok fotoğraflardan dosyalar seçin veya dosya(lar) yükley…" at bounding box center [132, 96] width 55 height 32
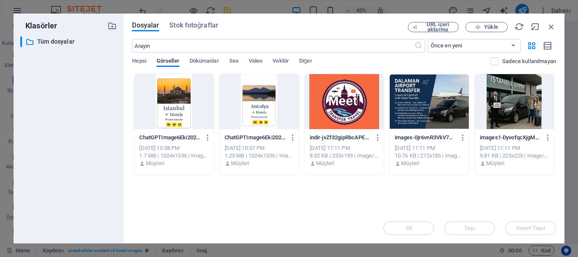
click at [257, 101] on div at bounding box center [259, 101] width 79 height 55
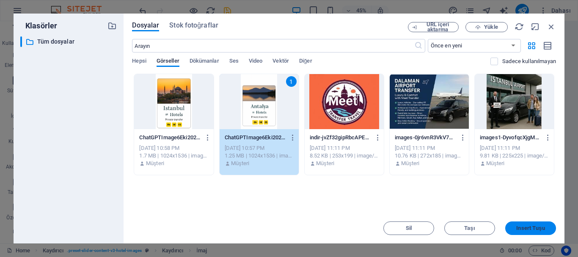
click at [520, 222] on button "Insert Tuşu" at bounding box center [530, 228] width 51 height 14
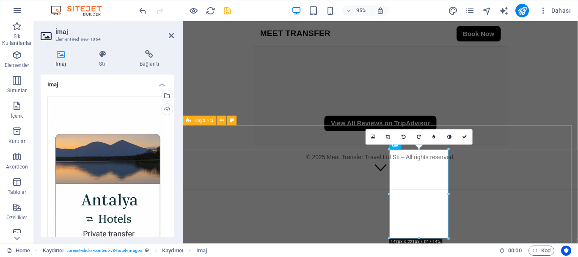
scroll to position [1080, 0]
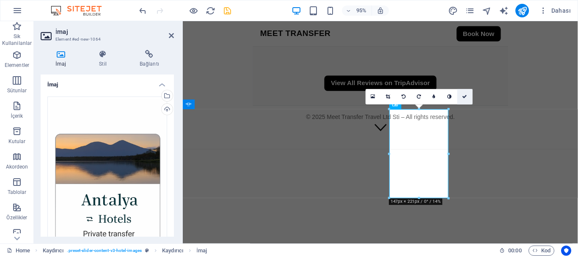
click at [464, 94] on link at bounding box center [464, 96] width 15 height 15
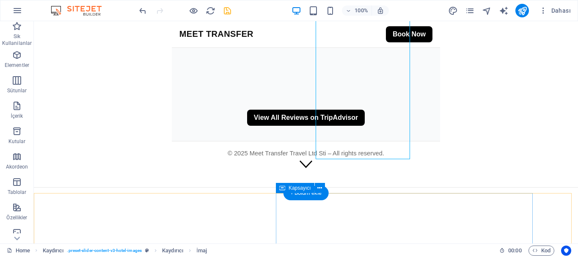
scroll to position [995, 0]
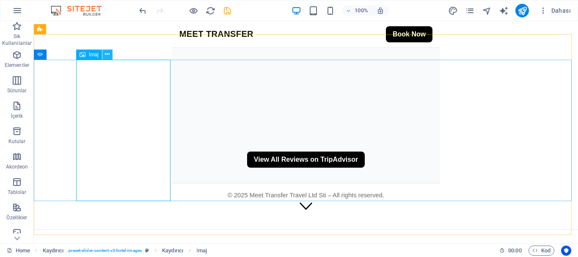
click at [109, 55] on icon at bounding box center [107, 54] width 5 height 9
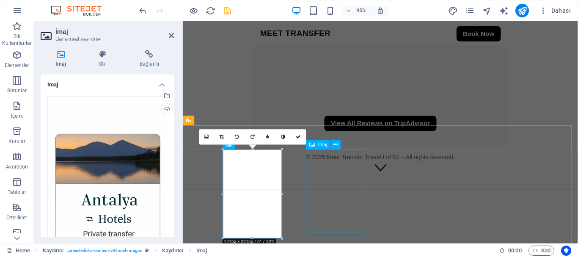
scroll to position [1080, 0]
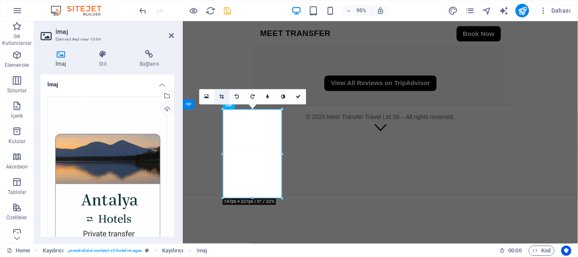
click at [222, 96] on icon at bounding box center [222, 96] width 5 height 5
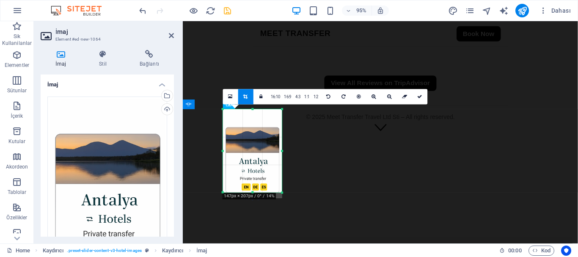
click at [253, 193] on div "180 170 160 150 140 130 120 110 100 90 80 70 60 50 40 30 20 10 0 -10 -20 -30 -4…" at bounding box center [252, 150] width 59 height 83
click at [419, 96] on icon at bounding box center [420, 96] width 5 height 5
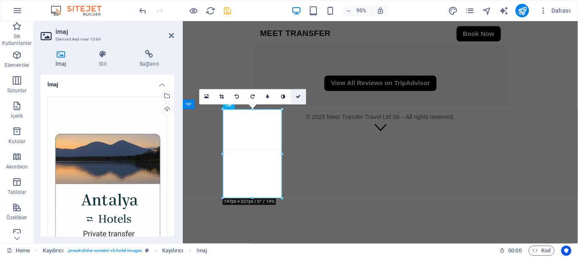
click at [299, 96] on icon at bounding box center [298, 96] width 5 height 5
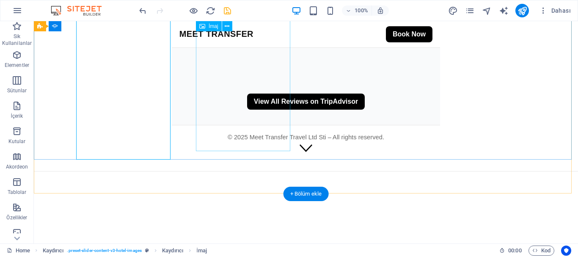
scroll to position [995, 0]
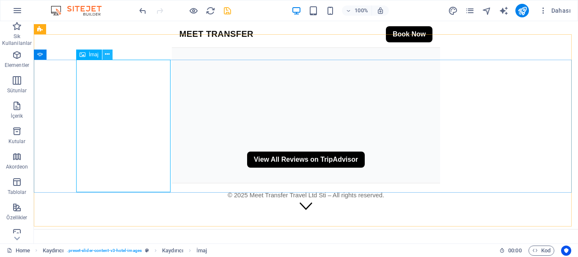
click at [109, 56] on icon at bounding box center [107, 54] width 5 height 9
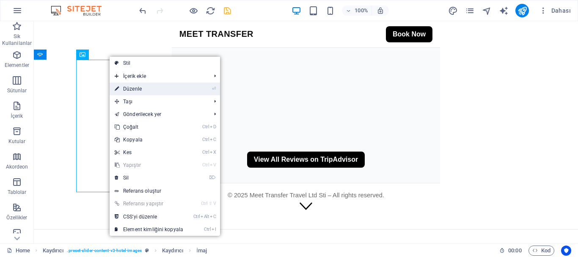
click at [147, 90] on link "⏎ Düzenle" at bounding box center [149, 89] width 79 height 13
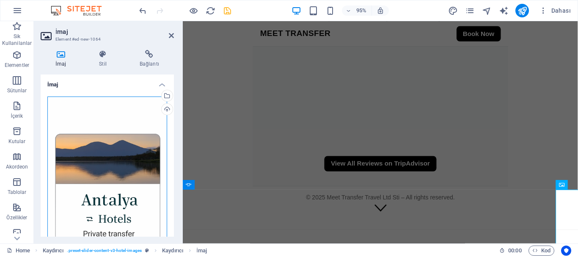
click at [121, 150] on div "Dosyaları buraya sürükleyin, dosyaları seçmek için tıklayın veya Dosyalardan ya…" at bounding box center [107, 185] width 120 height 178
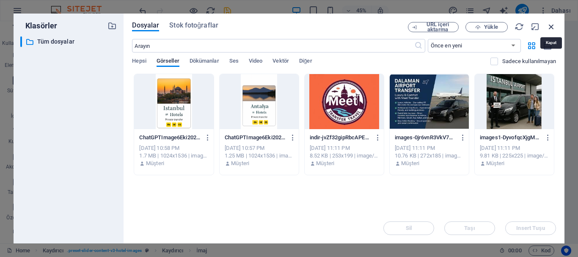
drag, startPoint x: 549, startPoint y: 29, endPoint x: 211, endPoint y: 110, distance: 348.3
click at [549, 29] on icon "button" at bounding box center [551, 26] width 9 height 9
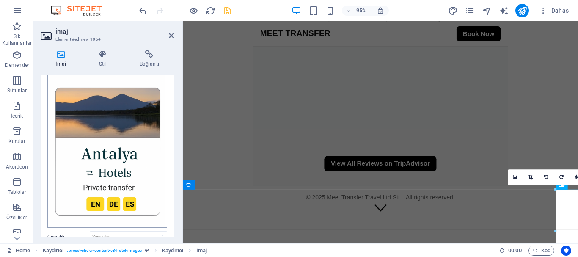
scroll to position [85, 0]
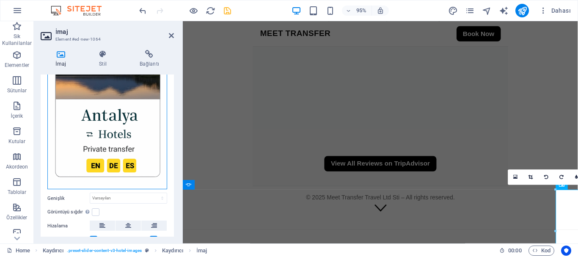
click at [133, 108] on div "Dosyaları buraya sürükleyin, dosyaları seçmek için tıklayın veya Dosyalardan ya…" at bounding box center [107, 101] width 120 height 178
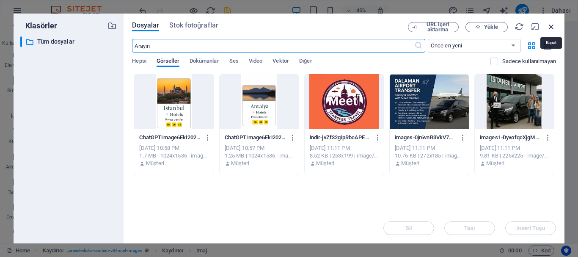
click at [552, 26] on icon "button" at bounding box center [551, 26] width 9 height 9
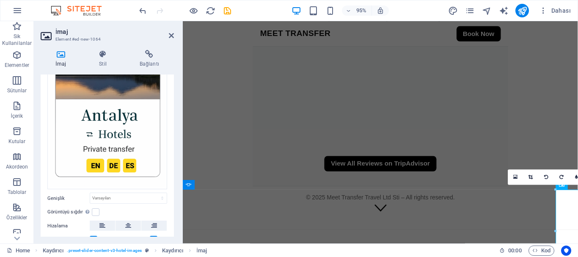
drag, startPoint x: 130, startPoint y: 20, endPoint x: 226, endPoint y: 13, distance: 95.5
click at [226, 13] on icon "save" at bounding box center [228, 11] width 10 height 10
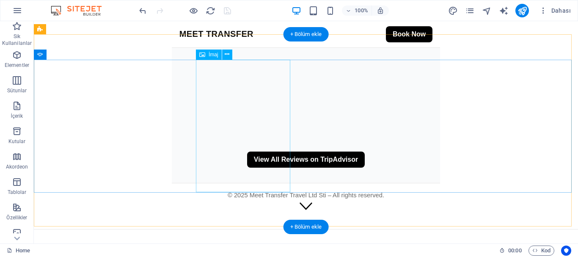
drag, startPoint x: 242, startPoint y: 103, endPoint x: 95, endPoint y: 110, distance: 147.5
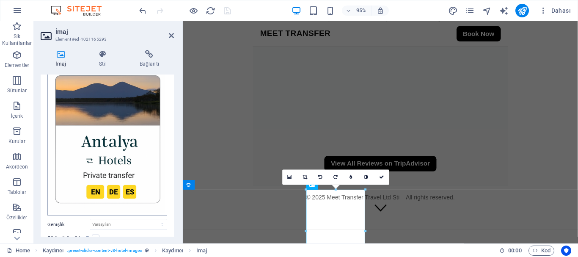
scroll to position [41, 0]
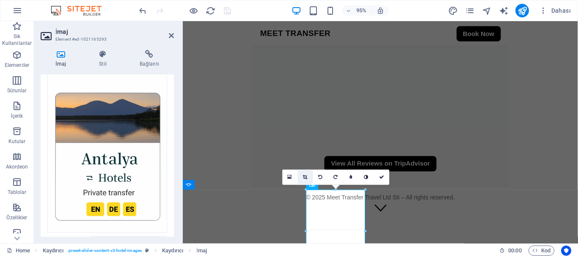
click at [307, 177] on icon at bounding box center [305, 177] width 5 height 5
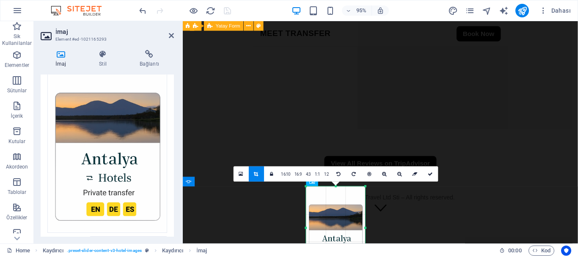
scroll to position [1122, 0]
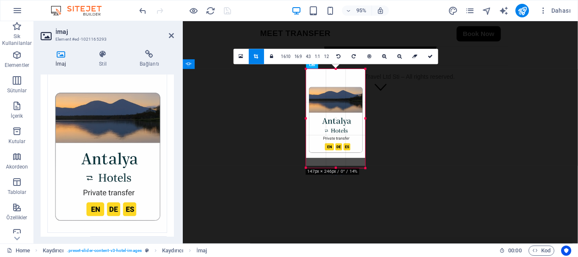
drag, startPoint x: 335, startPoint y: 150, endPoint x: 332, endPoint y: 167, distance: 17.3
click at [332, 167] on div at bounding box center [335, 168] width 59 height 3
drag, startPoint x: 335, startPoint y: 158, endPoint x: 336, endPoint y: 172, distance: 14.4
click at [336, 172] on div at bounding box center [335, 171] width 59 height 3
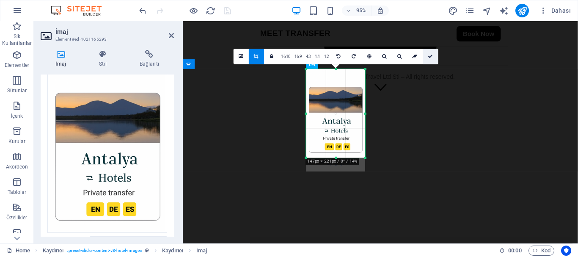
drag, startPoint x: 426, startPoint y: 53, endPoint x: 262, endPoint y: 82, distance: 166.8
click at [426, 53] on link at bounding box center [430, 56] width 15 height 15
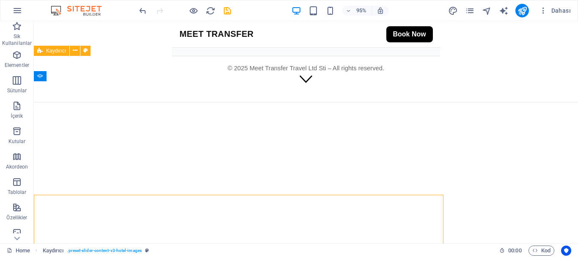
scroll to position [974, 0]
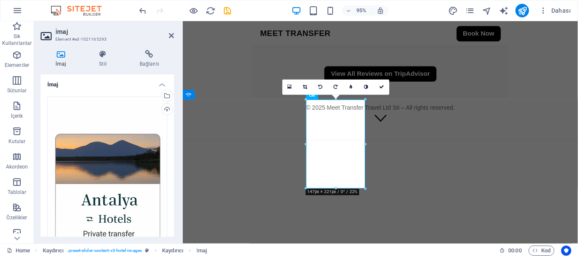
scroll to position [1101, 0]
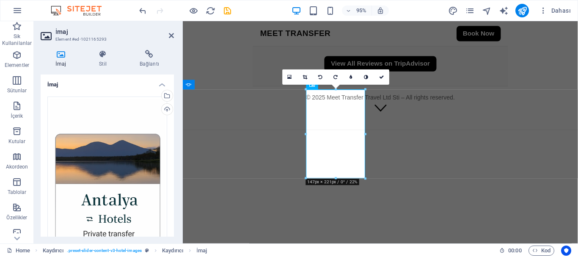
click at [304, 77] on icon at bounding box center [305, 76] width 5 height 5
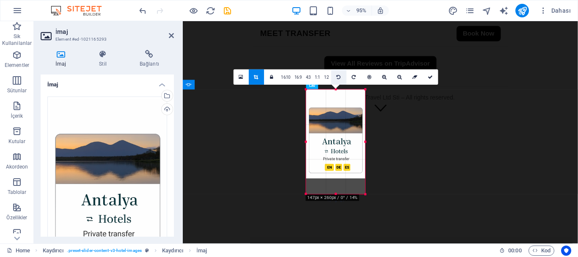
drag, startPoint x: 336, startPoint y: 90, endPoint x: 339, endPoint y: 73, distance: 16.8
click at [339, 90] on div "180 170 160 150 140 130 120 110 100 90 80 70 60 50 40 30 20 10 0 -10 -20 -30 -4…" at bounding box center [335, 142] width 59 height 105
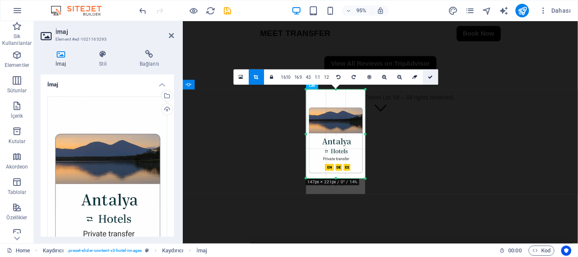
click at [430, 80] on link at bounding box center [430, 76] width 15 height 15
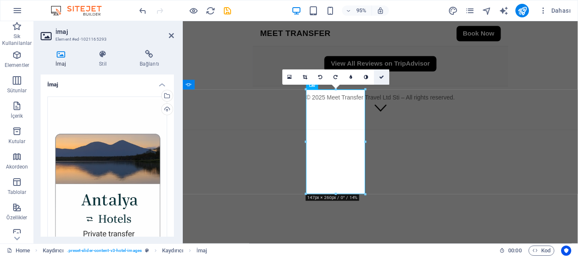
click at [380, 76] on icon at bounding box center [381, 76] width 5 height 5
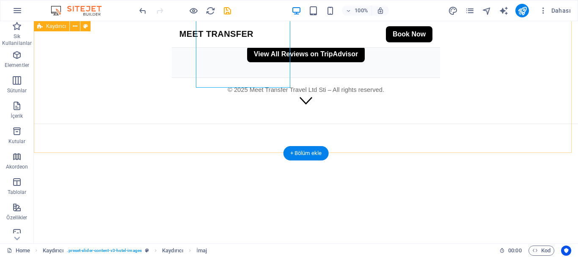
scroll to position [974, 0]
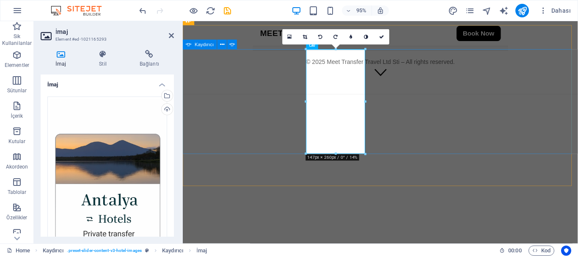
scroll to position [1143, 0]
click at [308, 39] on link at bounding box center [305, 36] width 15 height 15
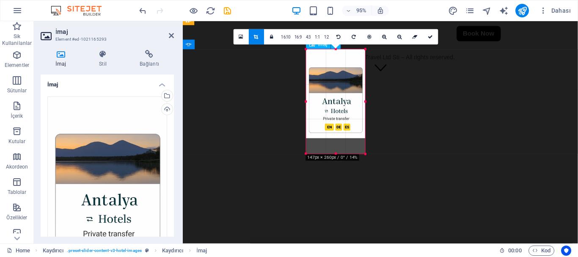
drag, startPoint x: 365, startPoint y: 154, endPoint x: 370, endPoint y: 111, distance: 43.0
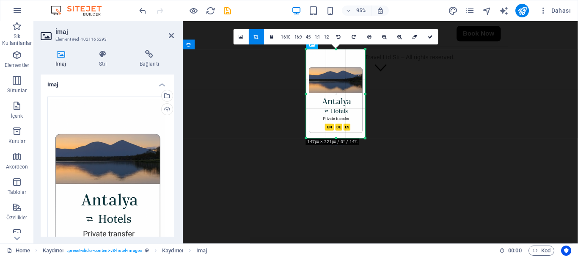
drag, startPoint x: 366, startPoint y: 96, endPoint x: 212, endPoint y: 74, distance: 154.8
drag, startPoint x: 364, startPoint y: 94, endPoint x: 379, endPoint y: 95, distance: 14.4
drag, startPoint x: 430, startPoint y: 37, endPoint x: 271, endPoint y: 91, distance: 167.6
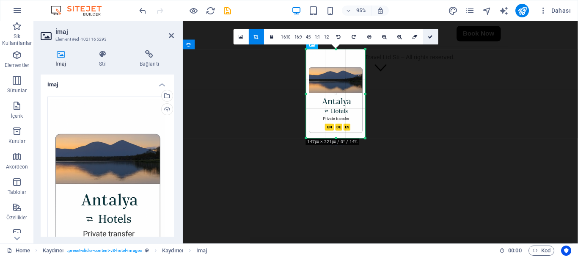
click at [430, 37] on icon at bounding box center [430, 36] width 5 height 5
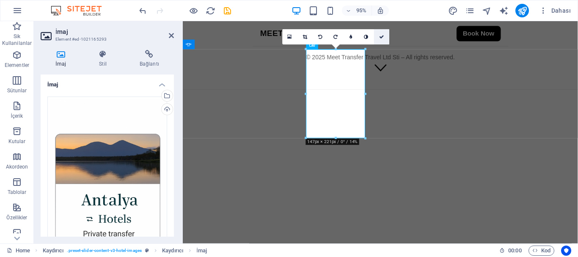
drag, startPoint x: 380, startPoint y: 36, endPoint x: 346, endPoint y: 15, distance: 40.2
click at [380, 36] on icon at bounding box center [381, 36] width 5 height 5
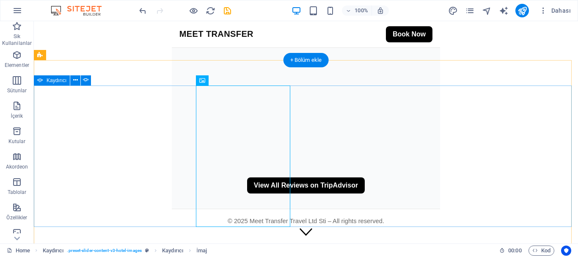
scroll to position [1012, 0]
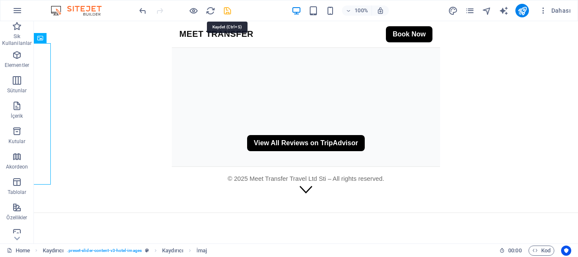
click at [228, 11] on icon "save" at bounding box center [228, 11] width 10 height 10
checkbox input "false"
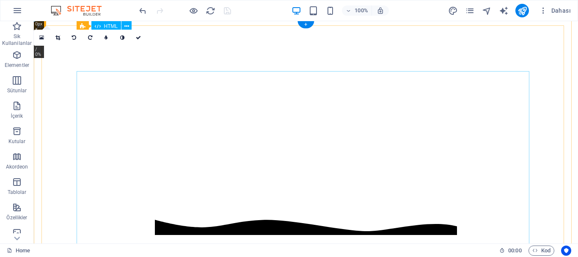
scroll to position [0, 0]
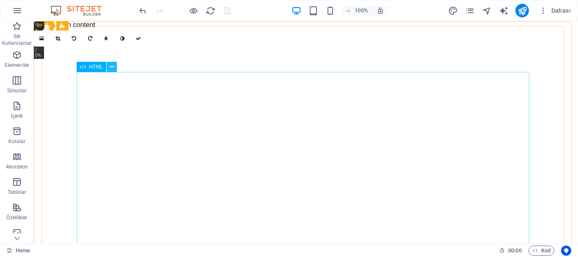
click at [112, 68] on icon at bounding box center [112, 67] width 5 height 9
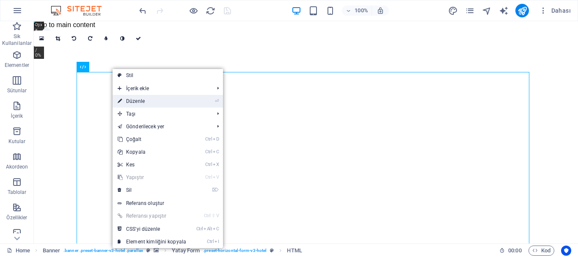
click at [139, 98] on link "⏎ Düzenle" at bounding box center [152, 101] width 79 height 13
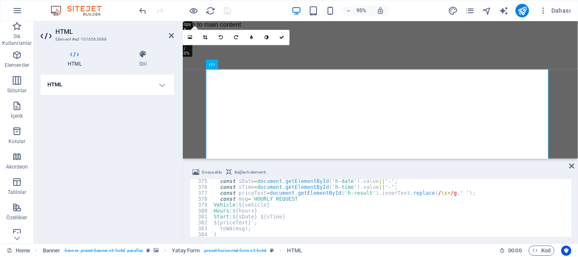
scroll to position [2217, 0]
click at [283, 215] on div "const sDate = document . getElementById ( 'h-date' ) . value || '-' ; const sTi…" at bounding box center [461, 212] width 499 height 68
type textarea "</html>"
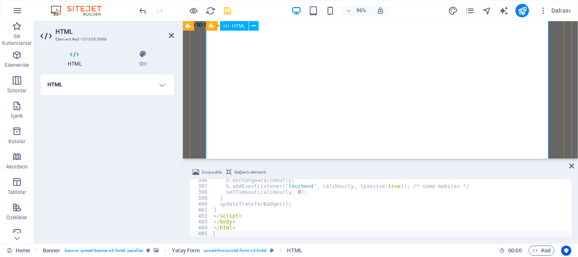
scroll to position [85, 0]
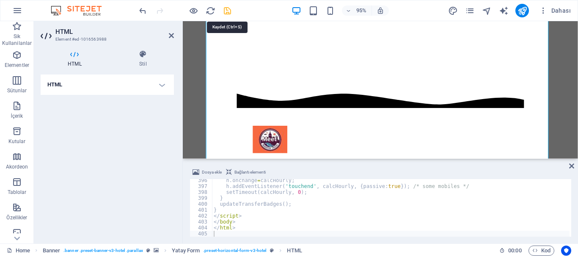
click at [227, 7] on icon "save" at bounding box center [228, 11] width 10 height 10
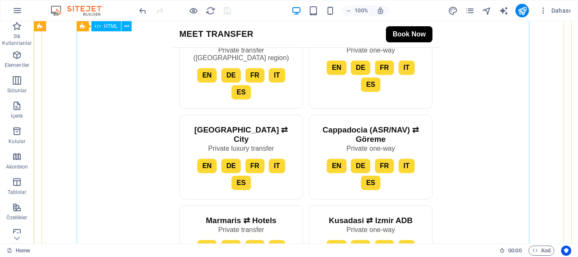
scroll to position [720, 0]
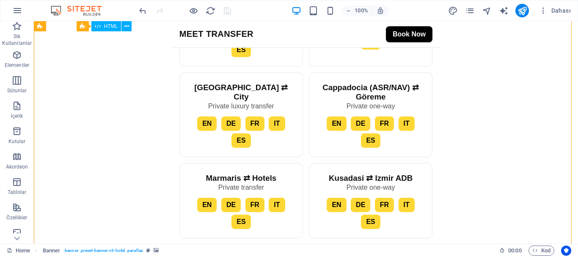
drag, startPoint x: 491, startPoint y: 111, endPoint x: 416, endPoint y: 150, distance: 85.0
click at [440, 142] on div "Meet Transfer | VIP Airport Transfers & Hourly Car with Driver MEET TRANSFER Bo…" at bounding box center [306, 43] width 268 height 879
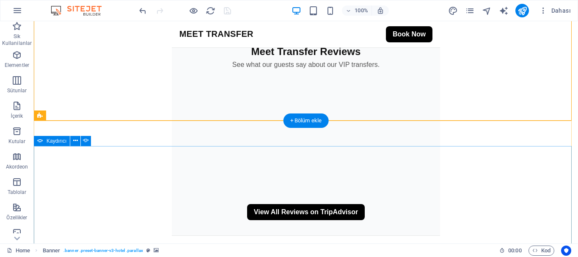
scroll to position [889, 0]
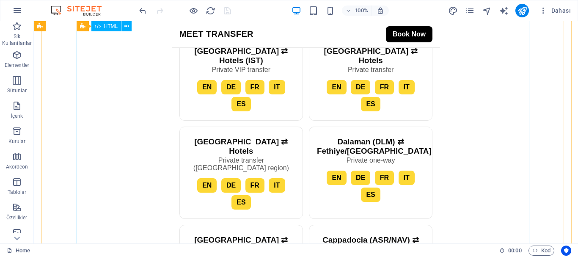
scroll to position [466, 0]
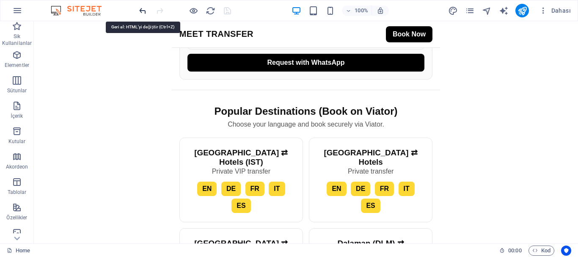
click at [139, 12] on icon "undo" at bounding box center [143, 11] width 10 height 10
click at [138, 13] on icon "undo" at bounding box center [143, 11] width 10 height 10
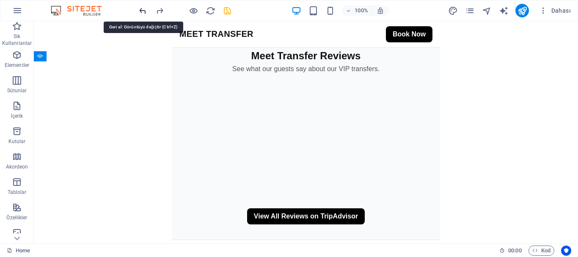
scroll to position [1005, 0]
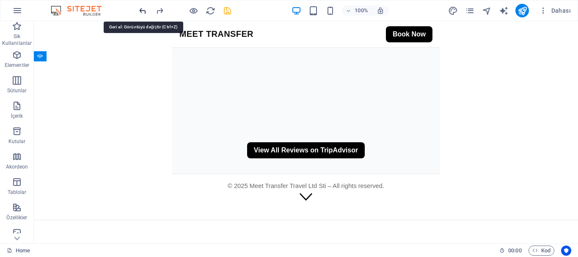
click at [138, 13] on icon "undo" at bounding box center [143, 11] width 10 height 10
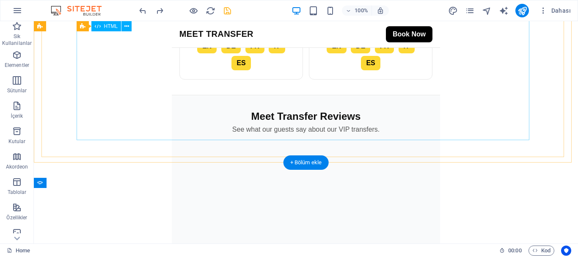
scroll to position [878, 0]
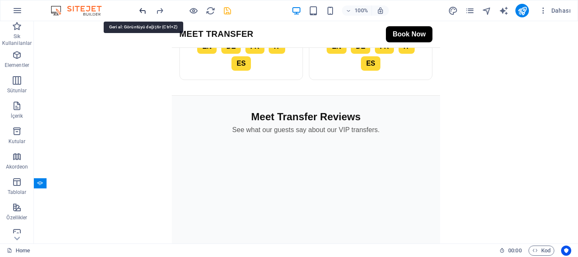
click at [141, 9] on icon "undo" at bounding box center [143, 11] width 10 height 10
click at [142, 9] on icon "undo" at bounding box center [143, 11] width 10 height 10
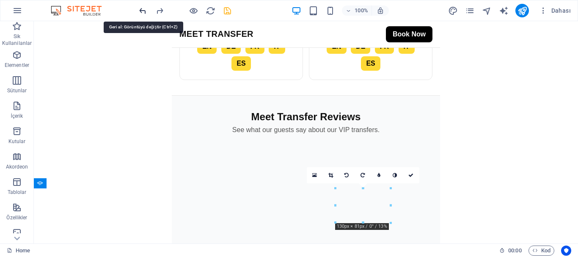
click at [142, 9] on icon "undo" at bounding box center [143, 11] width 10 height 10
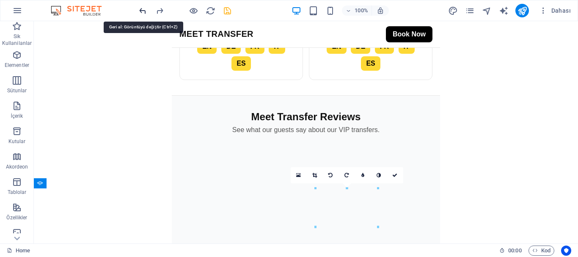
click at [142, 9] on icon "undo" at bounding box center [143, 11] width 10 height 10
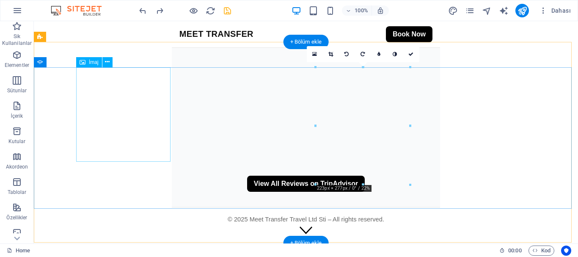
scroll to position [1005, 0]
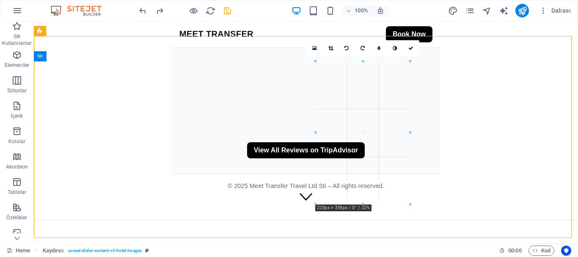
drag, startPoint x: 411, startPoint y: 178, endPoint x: 376, endPoint y: 167, distance: 36.4
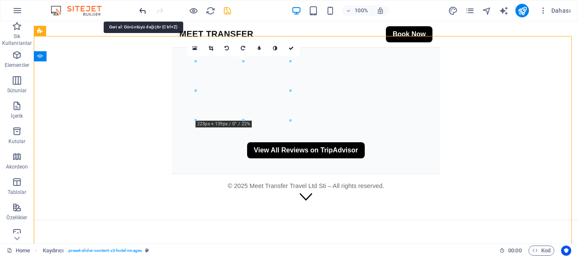
click at [141, 10] on icon "undo" at bounding box center [143, 11] width 10 height 10
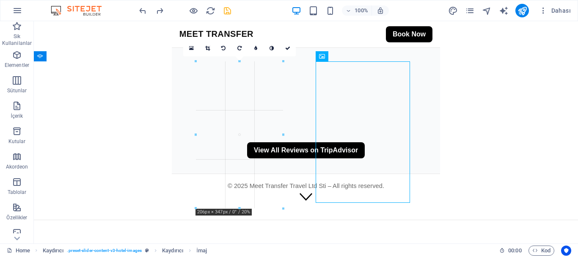
drag, startPoint x: 243, startPoint y: 179, endPoint x: 253, endPoint y: 209, distance: 31.3
click at [253, 209] on div at bounding box center [239, 208] width 87 height 3
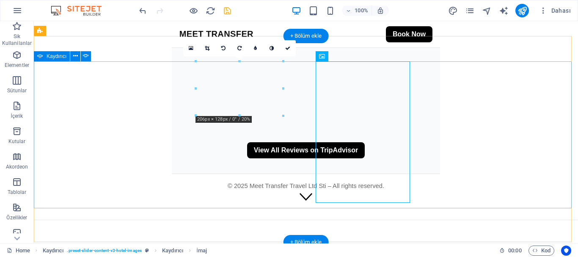
drag, startPoint x: 254, startPoint y: 146, endPoint x: 219, endPoint y: 198, distance: 62.5
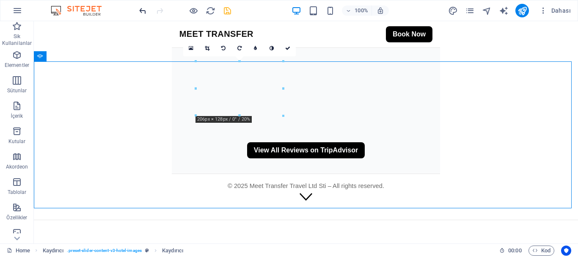
click at [147, 11] on div at bounding box center [185, 11] width 95 height 14
click at [145, 11] on icon "undo" at bounding box center [143, 11] width 10 height 10
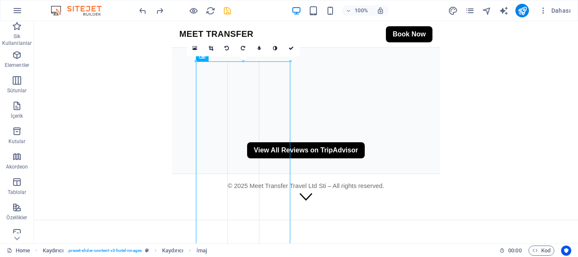
drag, startPoint x: 291, startPoint y: 178, endPoint x: 301, endPoint y: 182, distance: 10.5
drag, startPoint x: 301, startPoint y: 135, endPoint x: 310, endPoint y: 157, distance: 23.7
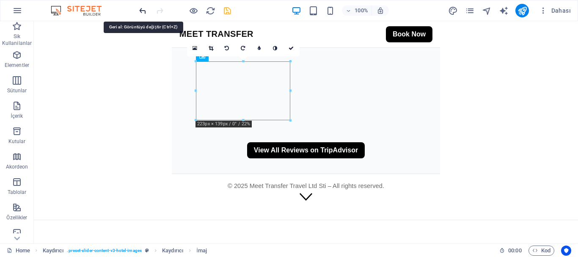
click at [142, 10] on icon "undo" at bounding box center [143, 11] width 10 height 10
click at [140, 12] on icon "undo" at bounding box center [143, 11] width 10 height 10
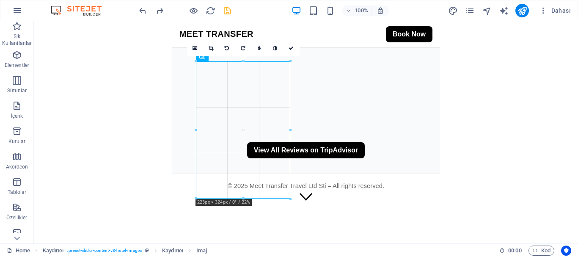
drag, startPoint x: 291, startPoint y: 178, endPoint x: 238, endPoint y: 183, distance: 53.1
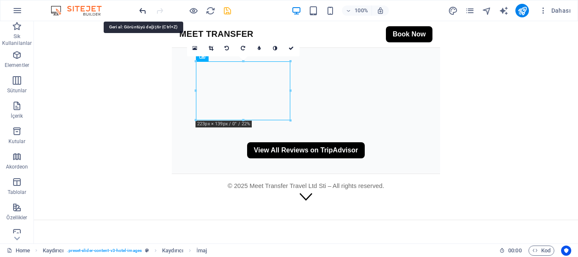
click at [141, 12] on icon "undo" at bounding box center [143, 11] width 10 height 10
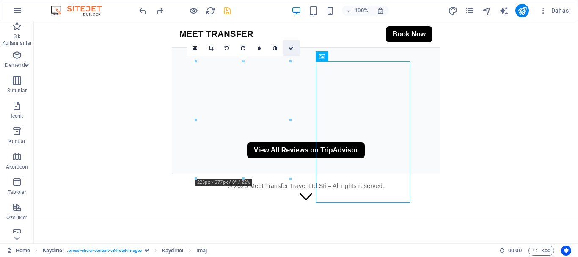
click at [291, 50] on icon at bounding box center [291, 48] width 5 height 5
click at [224, 14] on icon "save" at bounding box center [228, 11] width 10 height 10
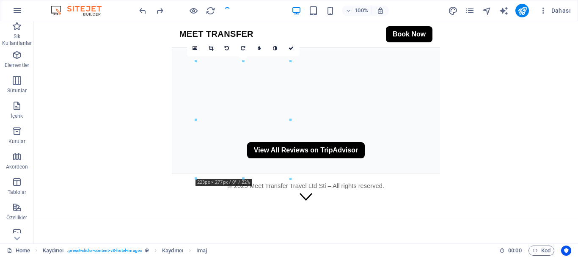
checkbox input "false"
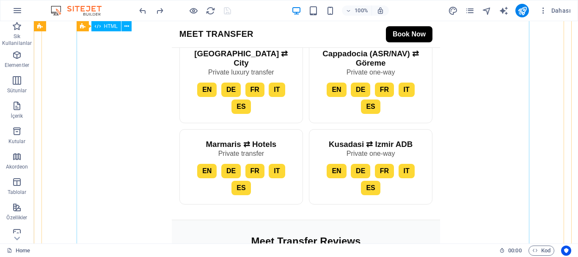
scroll to position [751, 0]
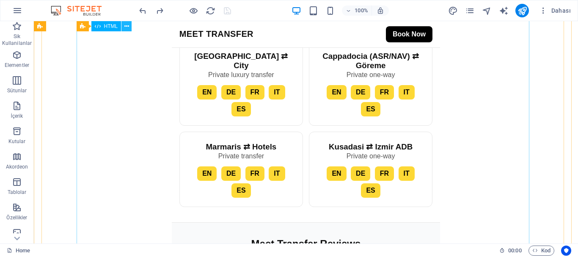
click at [127, 27] on icon at bounding box center [126, 26] width 5 height 9
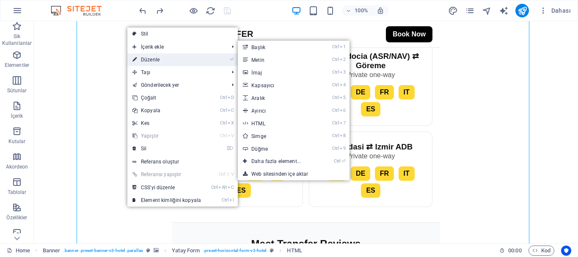
click at [158, 59] on link "⏎ Düzenle" at bounding box center [166, 59] width 79 height 13
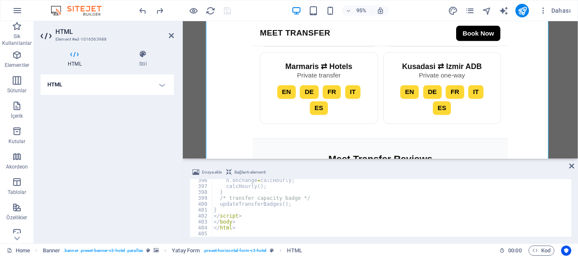
scroll to position [2342, 0]
click at [278, 219] on div "h . onchange = calcHourly ; calcHourly ( ) ; } /* transfer capacity badge */ up…" at bounding box center [461, 211] width 499 height 68
type textarea "</html>"
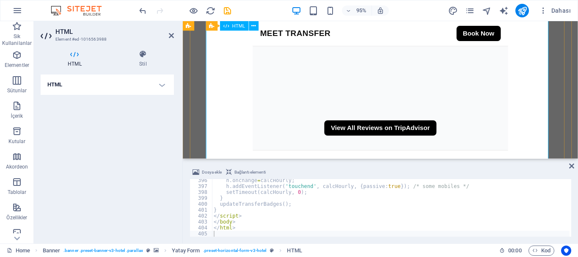
scroll to position [944, 0]
click at [304, 203] on div "h . onchange = calcHourly ; h . addEventListener ( 'touchend' , calcHourly , { …" at bounding box center [461, 211] width 499 height 68
type textarea "</html>"
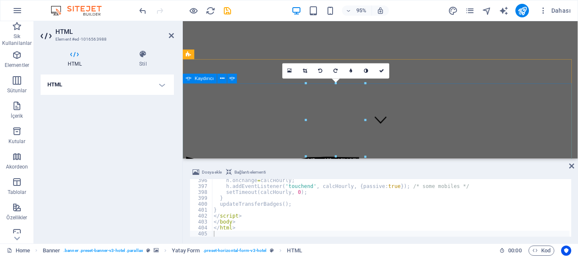
scroll to position [0, 0]
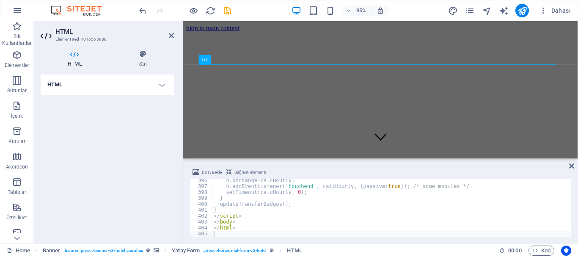
type textarea "</script>"
click at [258, 215] on div "h . onchange = calcHourly ; h . addEventListener ( 'touchend' , calcHourly , { …" at bounding box center [461, 211] width 499 height 68
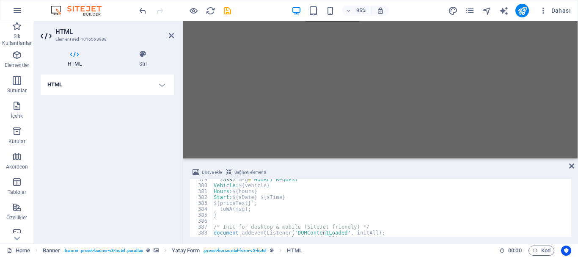
scroll to position [2115, 0]
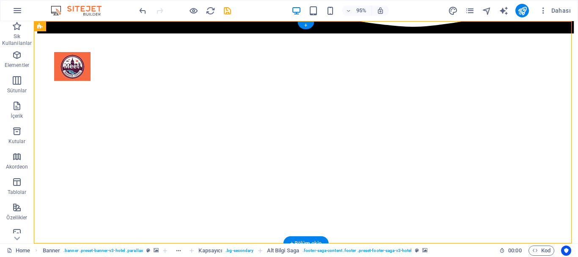
scroll to position [0, 0]
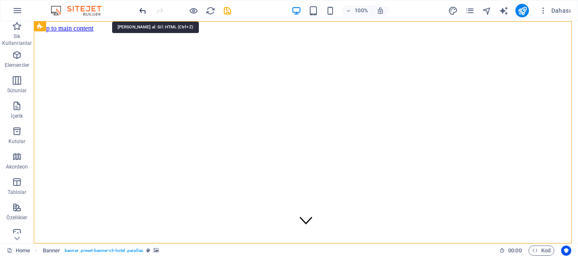
click at [147, 8] on icon "undo" at bounding box center [143, 11] width 10 height 10
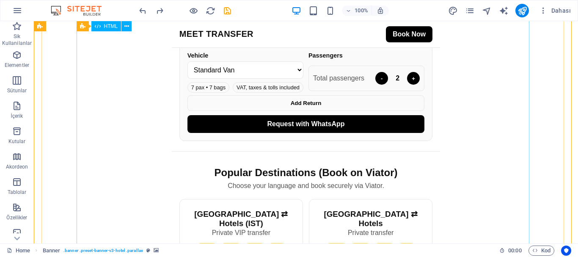
scroll to position [381, 0]
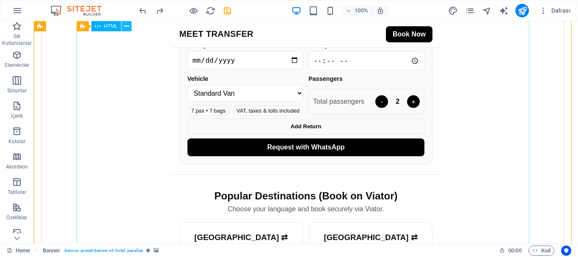
click at [124, 26] on icon at bounding box center [126, 26] width 5 height 9
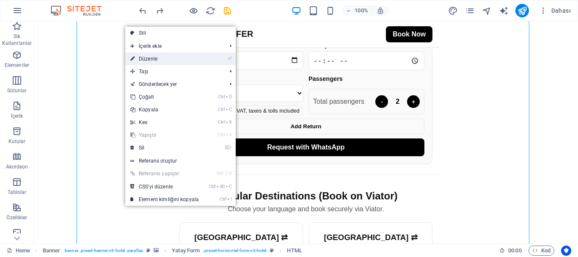
click at [143, 56] on link "⏎ Düzenle" at bounding box center [164, 58] width 79 height 13
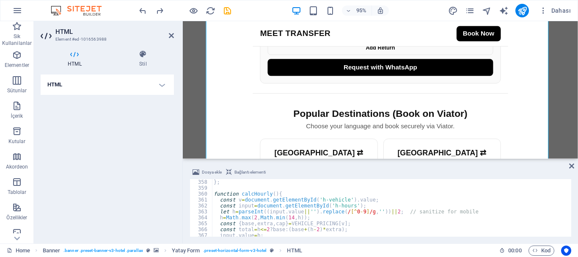
scroll to position [2115, 0]
click at [260, 220] on div "} ; function calcHourly ( ) { const v = document . getElementById ( 'h-vehicle'…" at bounding box center [461, 213] width 499 height 68
type textarea "</html>"
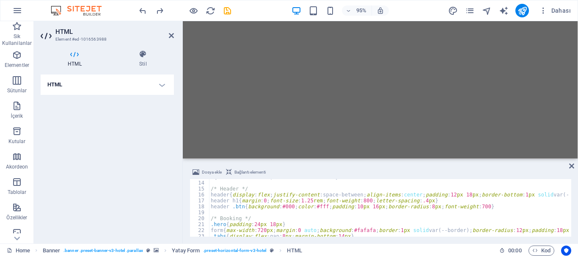
scroll to position [76, 0]
click at [175, 36] on aside "HTML Element #ed-1016563988 HTML Stil HTML Doğrudan web sitesi üzerinde HTML ek…" at bounding box center [108, 132] width 149 height 222
click at [172, 35] on icon at bounding box center [171, 35] width 5 height 7
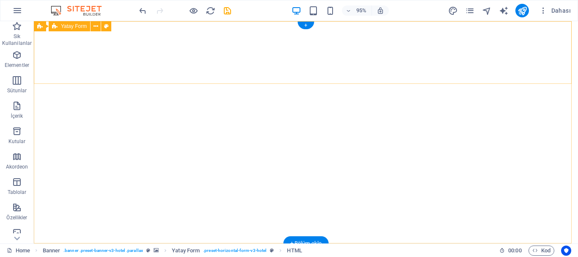
scroll to position [0, 0]
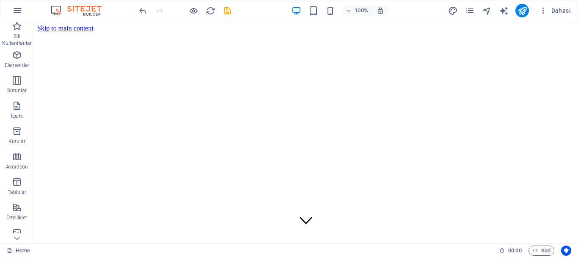
click at [137, 9] on div "100% Dahası" at bounding box center [288, 10] width 577 height 20
click at [140, 11] on icon "undo" at bounding box center [143, 11] width 10 height 10
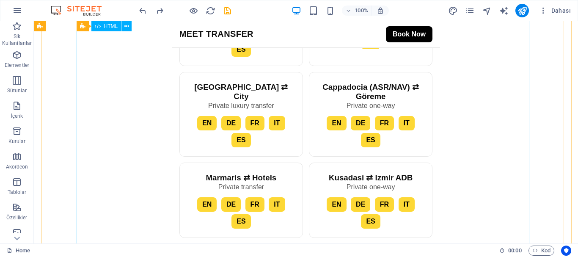
scroll to position [720, 0]
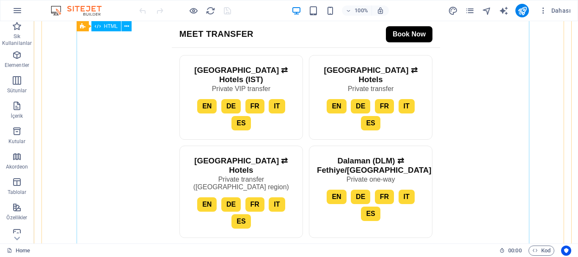
scroll to position [453, 0]
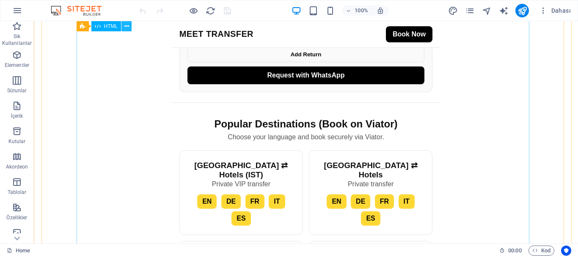
click at [130, 24] on button at bounding box center [126, 26] width 10 height 10
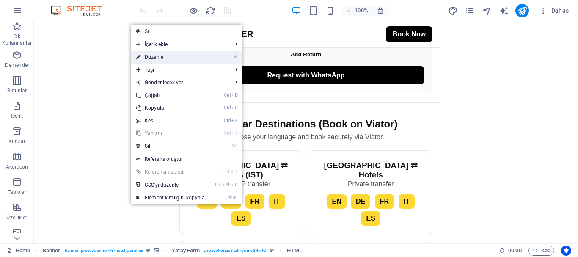
click at [149, 56] on link "⏎ Düzenle" at bounding box center [170, 57] width 79 height 13
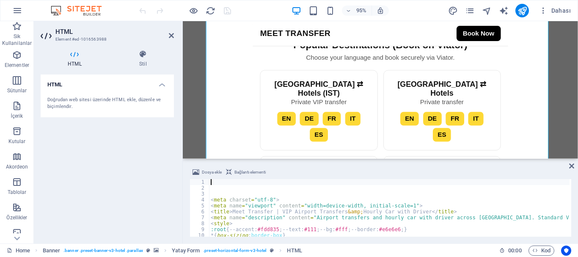
click at [243, 201] on div "< meta charset = "utf-8" > < meta name = "viewport" content = "width=device-wid…" at bounding box center [566, 213] width 714 height 68
type textarea "<meta charset="utf-8">"
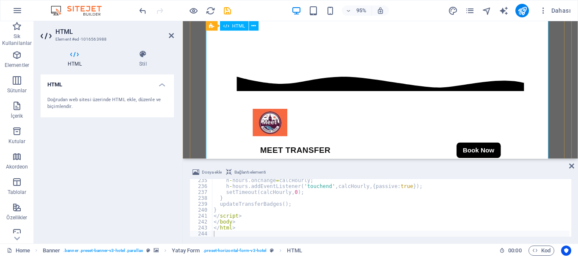
scroll to position [42, 0]
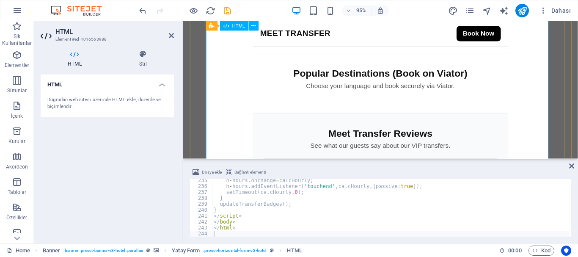
scroll to position [381, 0]
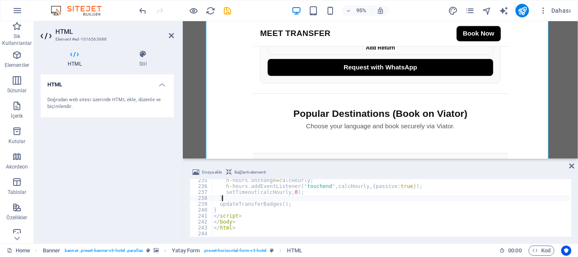
click at [338, 199] on div "h - hours . onchange = calcHourly ; h - hours . addEventListener ( 'touchend' ,…" at bounding box center [517, 211] width 611 height 68
type textarea "</html>"
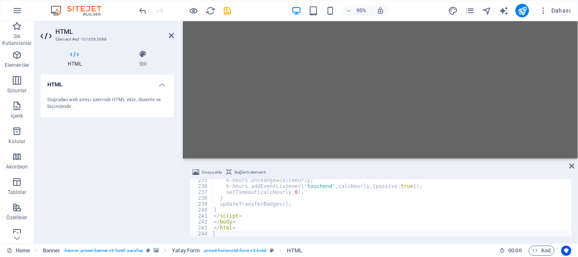
type textarea "</body>"
click at [279, 220] on div "h - hours . onchange = calcHourly ; h - hours . addEventListener ( 'touchend' ,…" at bounding box center [517, 211] width 611 height 68
click at [138, 9] on icon "undo" at bounding box center [143, 11] width 10 height 10
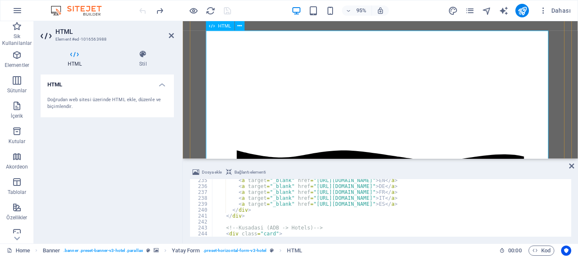
scroll to position [127, 0]
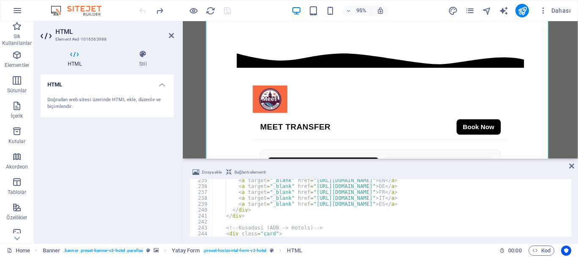
type textarea "</div>"
click at [308, 211] on div "< a target = "_blank" href = "https://www.viator.com/tours/Marmaris/Bokun-Free-…" at bounding box center [569, 211] width 714 height 68
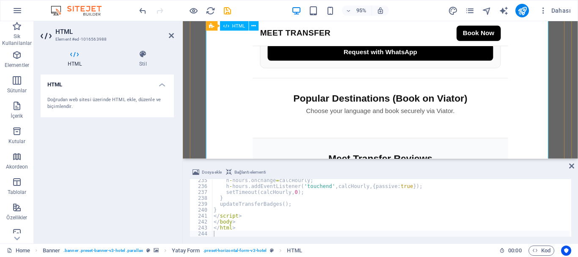
scroll to position [399, 0]
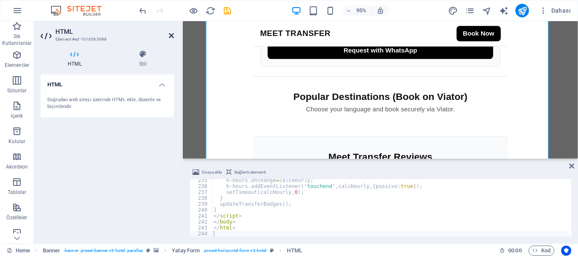
click at [171, 38] on icon at bounding box center [171, 35] width 5 height 7
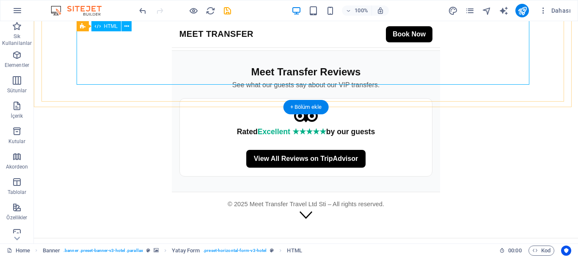
scroll to position [483, 0]
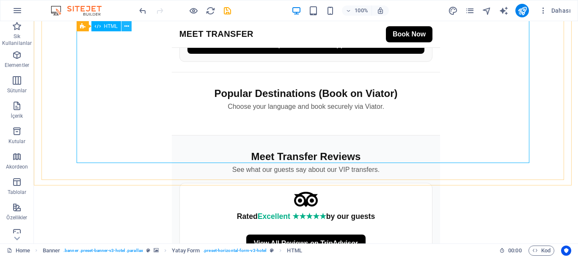
click at [127, 24] on icon at bounding box center [126, 26] width 5 height 9
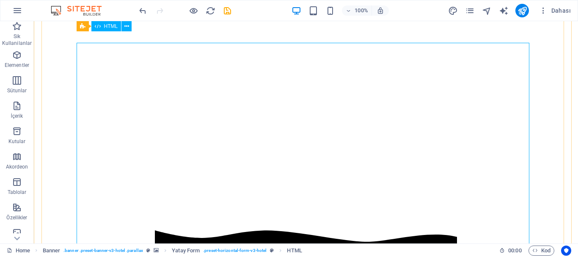
scroll to position [0, 0]
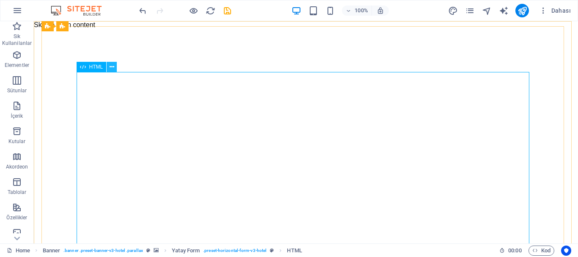
click at [114, 67] on button at bounding box center [112, 67] width 10 height 10
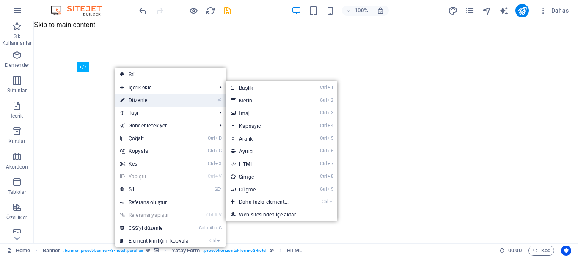
click at [146, 96] on link "⏎ Düzenle" at bounding box center [154, 100] width 79 height 13
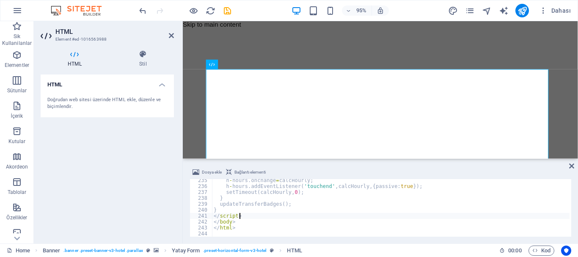
click at [268, 218] on div "h - hours . onchange = calcHourly ; h - hours . addEventListener ( 'touchend' ,…" at bounding box center [517, 211] width 611 height 68
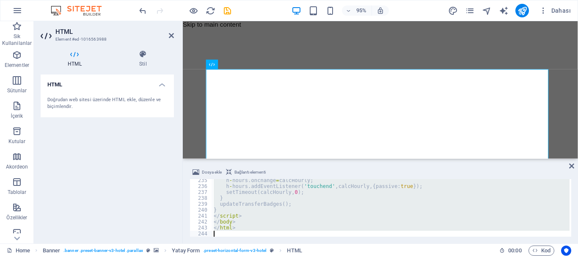
type textarea "</html>"
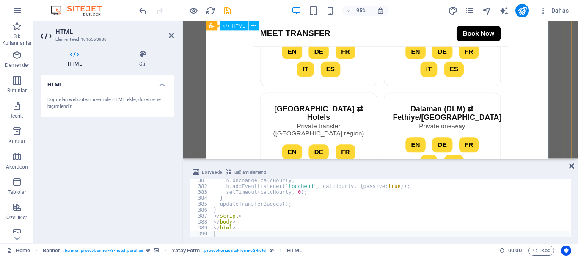
scroll to position [508, 0]
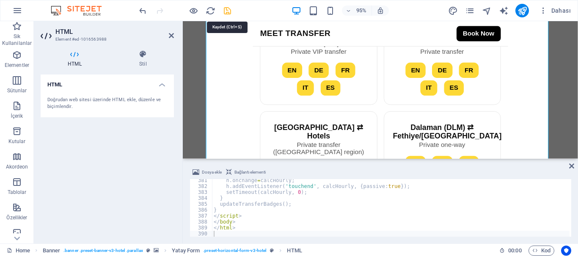
click at [226, 12] on icon "save" at bounding box center [228, 11] width 10 height 10
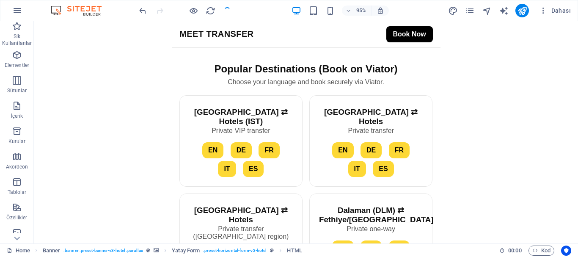
checkbox input "false"
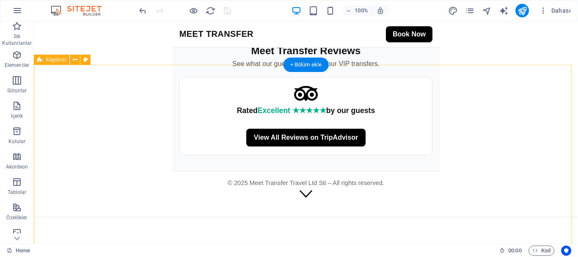
scroll to position [1058, 0]
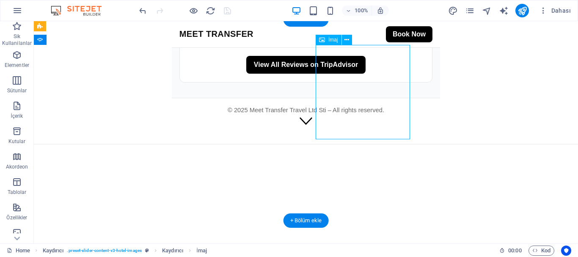
select select "%"
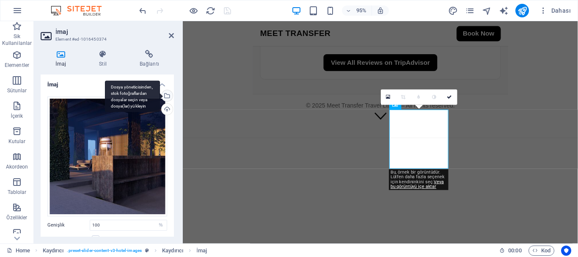
click at [160, 96] on div "Dosya yöneticisinden, stok fotoğraflardan dosyalar seçin veya dosya(lar) yükley…" at bounding box center [132, 96] width 55 height 32
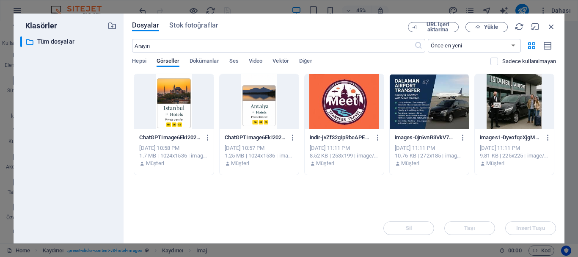
click at [409, 103] on div at bounding box center [429, 101] width 79 height 55
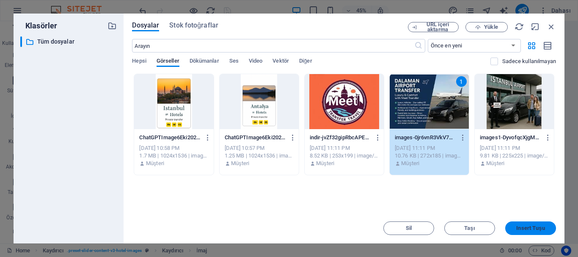
click at [530, 223] on button "Insert Tuşu" at bounding box center [530, 228] width 51 height 14
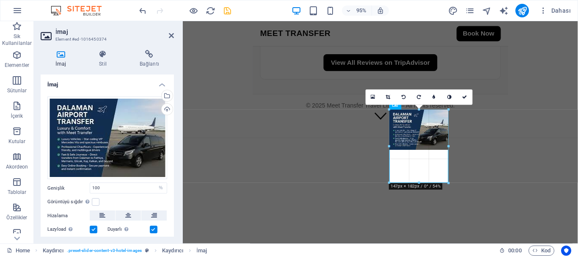
drag, startPoint x: 419, startPoint y: 149, endPoint x: 242, endPoint y: 198, distance: 183.6
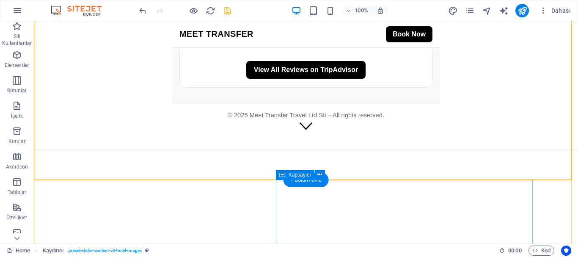
scroll to position [1100, 0]
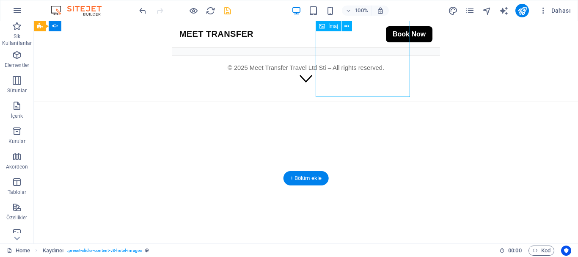
select select "%"
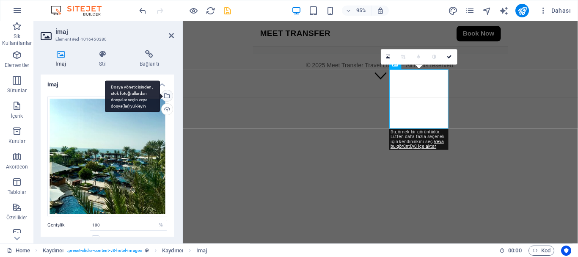
click at [166, 94] on div "Dosya yöneticisinden, stok fotoğraflardan dosyalar seçin veya dosya(lar) yükley…" at bounding box center [166, 96] width 13 height 13
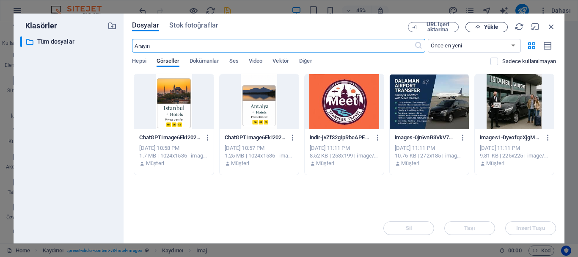
click at [489, 23] on button "Yükle" at bounding box center [487, 27] width 42 height 10
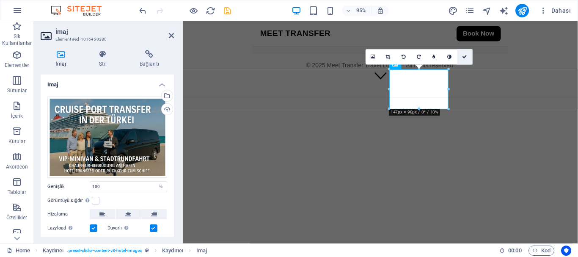
click at [464, 57] on icon at bounding box center [465, 57] width 5 height 5
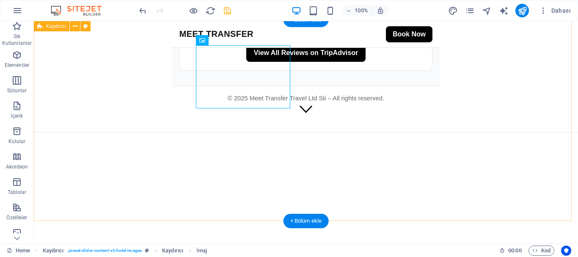
scroll to position [1016, 0]
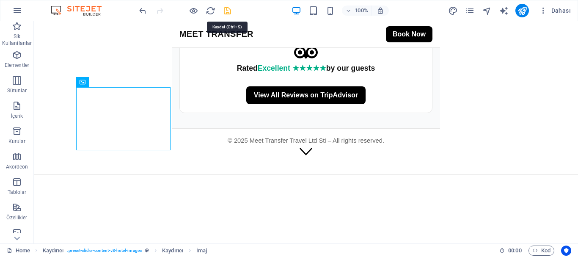
click at [230, 10] on icon "save" at bounding box center [228, 11] width 10 height 10
checkbox input "false"
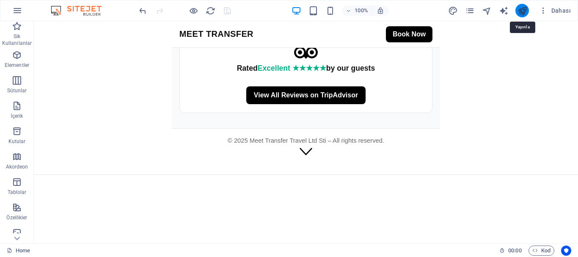
click at [524, 11] on icon "publish" at bounding box center [523, 11] width 10 height 10
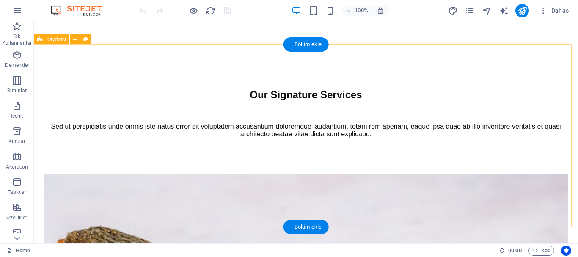
scroll to position [3183, 0]
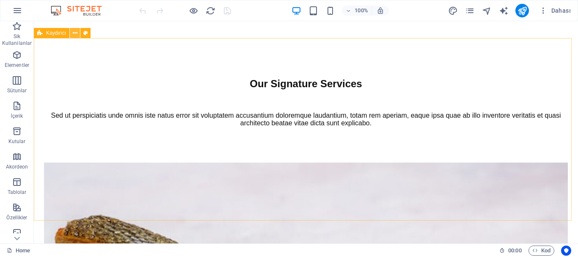
click at [75, 30] on icon at bounding box center [75, 33] width 5 height 9
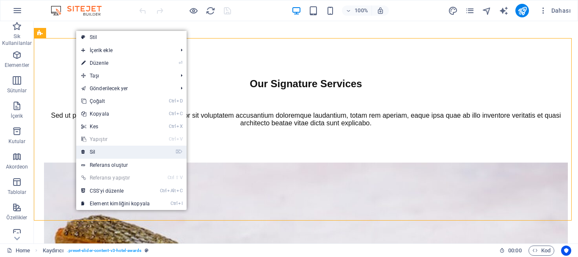
click at [101, 155] on link "⌦ Sil" at bounding box center [115, 152] width 79 height 13
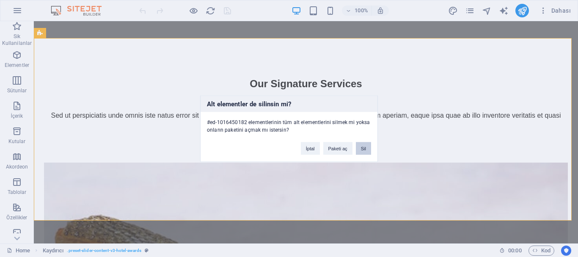
click at [367, 150] on button "Sil" at bounding box center [363, 148] width 15 height 13
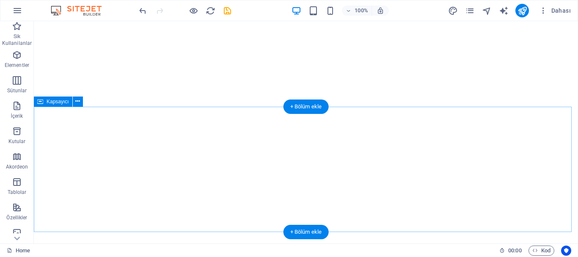
scroll to position [2210, 0]
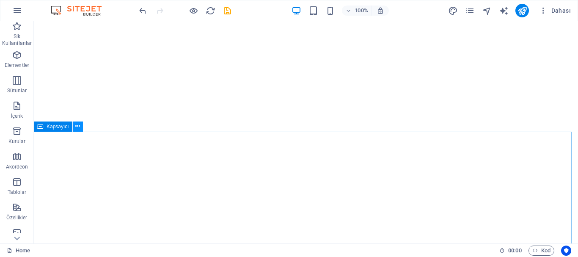
click at [76, 125] on icon at bounding box center [77, 126] width 5 height 9
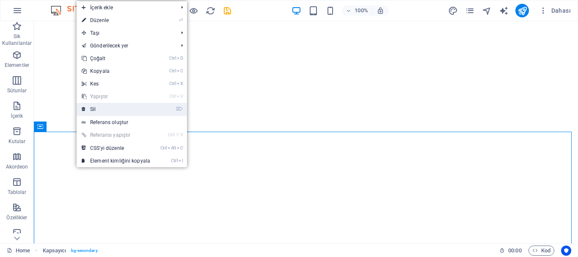
click at [100, 110] on link "⌦ Sil" at bounding box center [116, 109] width 79 height 13
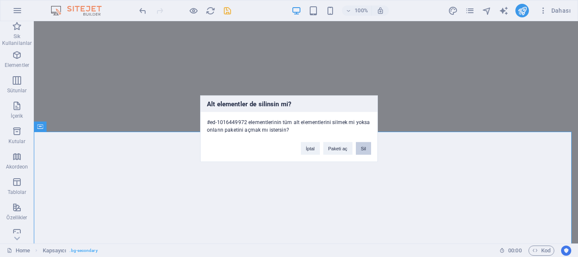
click at [369, 148] on button "Sil" at bounding box center [363, 148] width 15 height 13
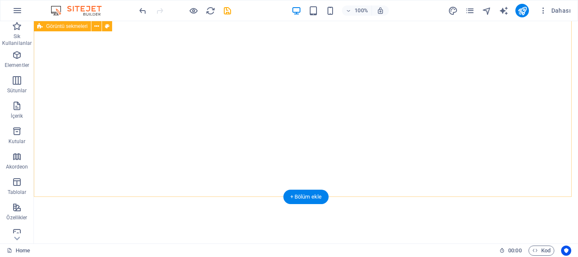
scroll to position [2125, 0]
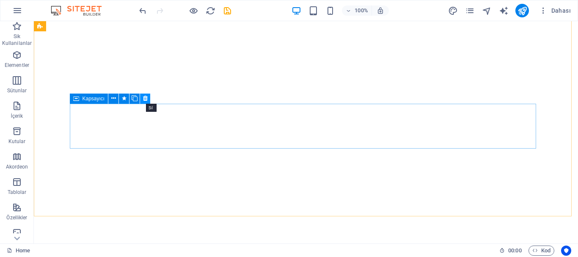
click at [144, 98] on icon at bounding box center [145, 98] width 5 height 9
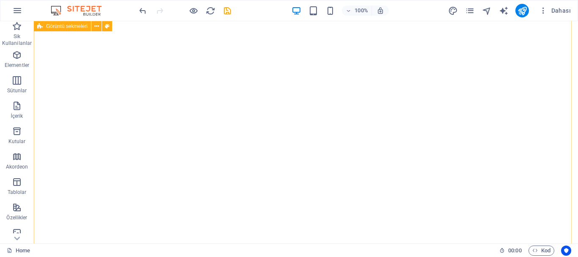
scroll to position [1956, 0]
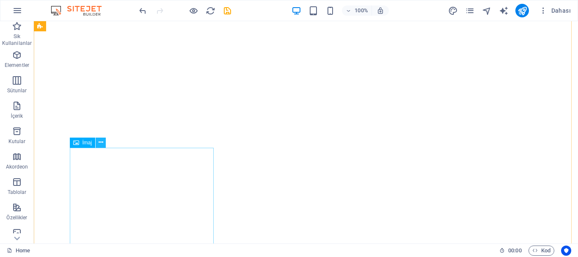
click at [100, 143] on icon at bounding box center [101, 142] width 5 height 9
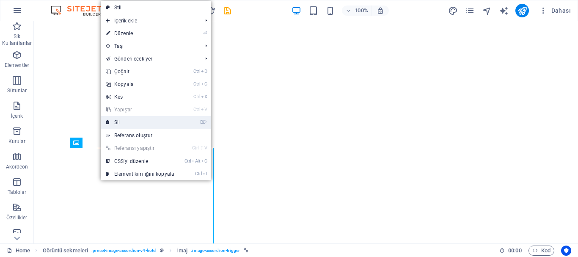
click at [126, 124] on link "⌦ Sil" at bounding box center [140, 122] width 79 height 13
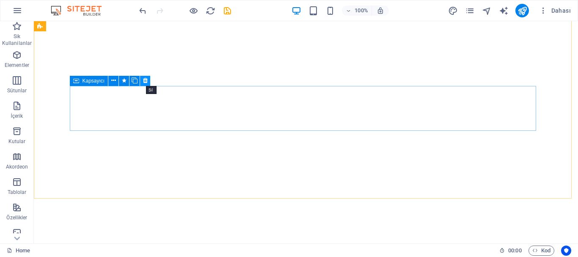
click at [149, 79] on button at bounding box center [145, 81] width 10 height 10
click at [148, 80] on button at bounding box center [145, 81] width 10 height 10
click at [143, 82] on icon at bounding box center [145, 80] width 5 height 9
click at [148, 80] on button at bounding box center [145, 81] width 10 height 10
click at [146, 80] on icon at bounding box center [145, 80] width 5 height 9
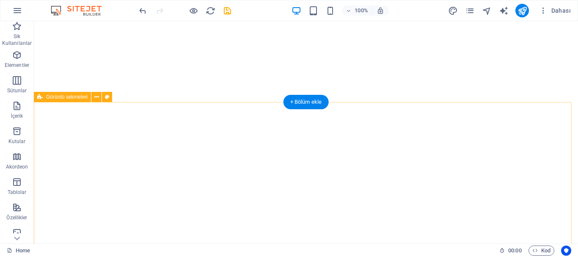
scroll to position [1744, 0]
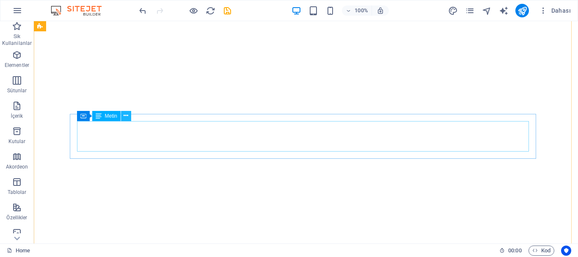
click at [124, 114] on icon at bounding box center [126, 115] width 5 height 9
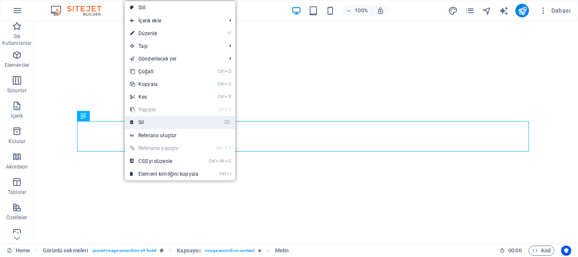
click at [132, 120] on icon at bounding box center [132, 122] width 4 height 13
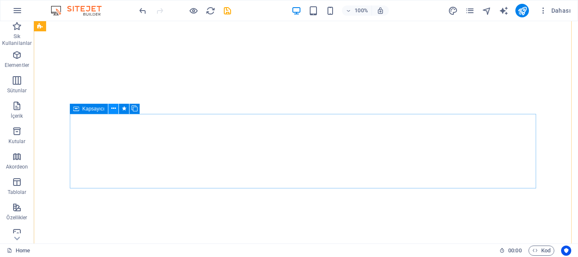
click at [115, 109] on icon at bounding box center [113, 108] width 5 height 9
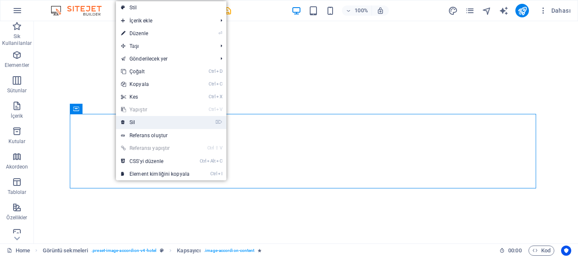
click at [132, 120] on link "⌦ Sil" at bounding box center [155, 122] width 79 height 13
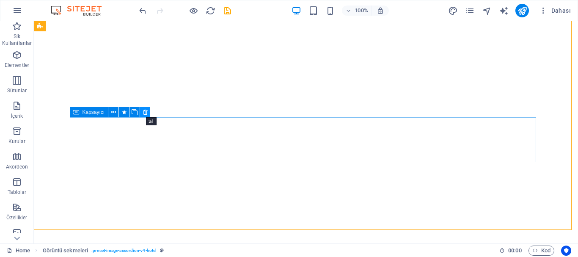
click at [144, 111] on icon at bounding box center [145, 112] width 5 height 9
click at [116, 112] on button at bounding box center [113, 112] width 10 height 10
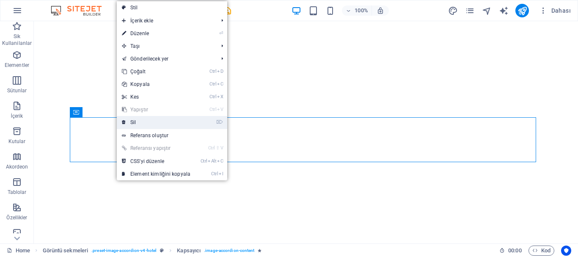
click at [125, 121] on icon at bounding box center [124, 122] width 4 height 13
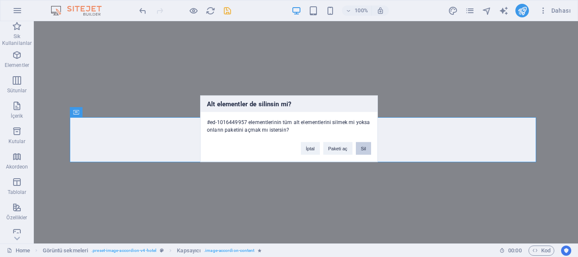
click at [361, 143] on button "Sil" at bounding box center [363, 148] width 15 height 13
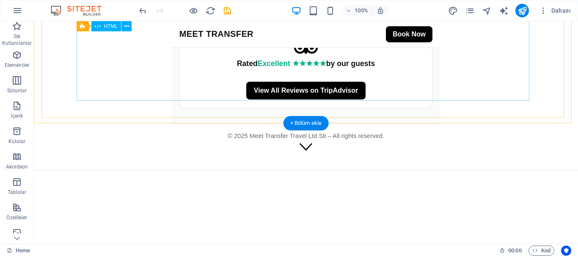
scroll to position [1058, 0]
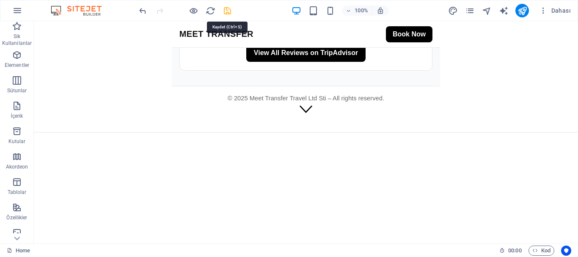
click at [225, 8] on icon "save" at bounding box center [228, 11] width 10 height 10
checkbox input "false"
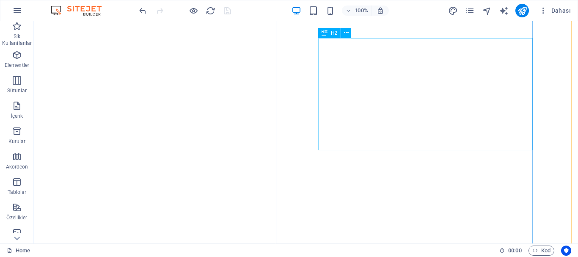
scroll to position [1312, 0]
click at [322, 28] on icon at bounding box center [325, 26] width 6 height 10
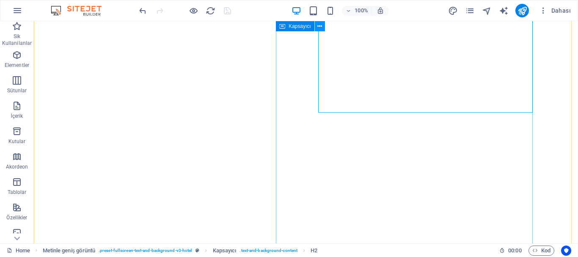
click at [320, 24] on icon at bounding box center [319, 26] width 5 height 9
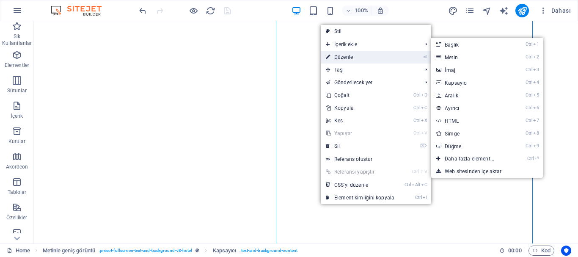
drag, startPoint x: 345, startPoint y: 53, endPoint x: 124, endPoint y: 74, distance: 222.7
click at [345, 53] on link "⏎ Düzenle" at bounding box center [360, 57] width 79 height 13
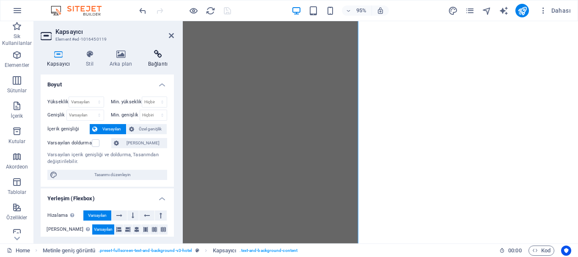
click at [159, 57] on icon at bounding box center [158, 54] width 32 height 8
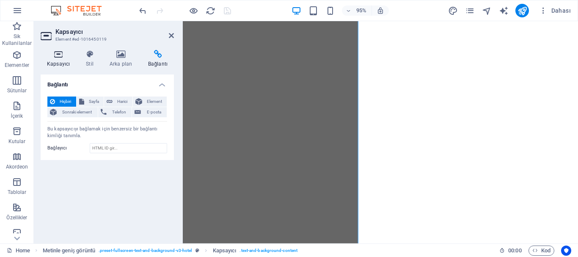
click at [63, 53] on icon at bounding box center [59, 54] width 36 height 8
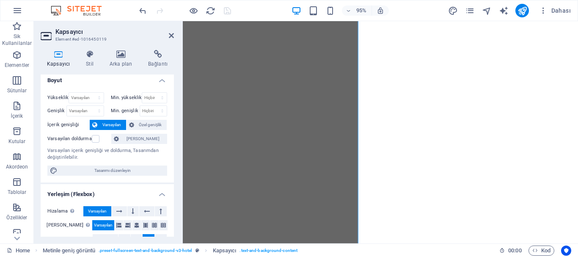
scroll to position [0, 0]
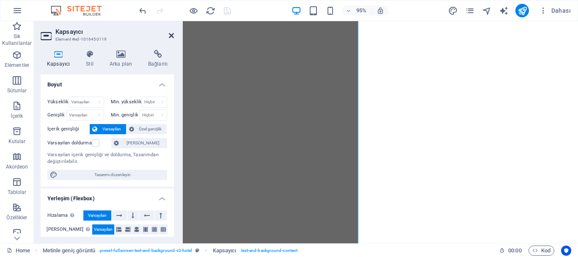
click at [172, 34] on icon at bounding box center [171, 35] width 5 height 7
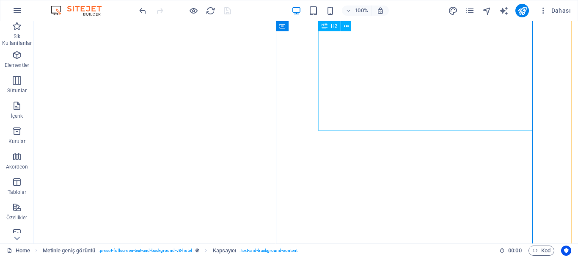
scroll to position [1243, 0]
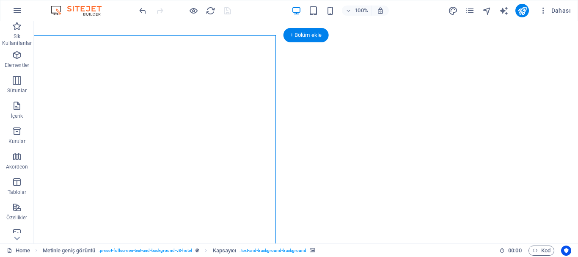
scroll to position [1327, 0]
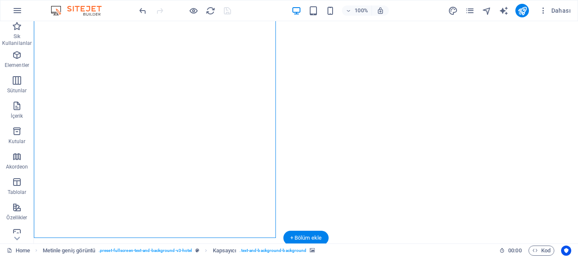
select select "px"
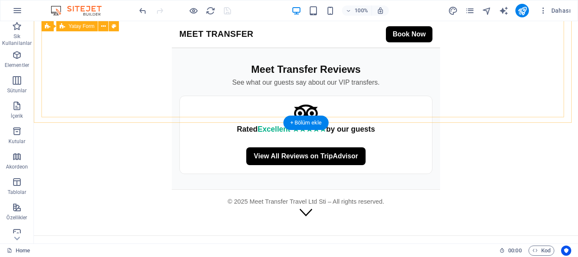
scroll to position [1016, 0]
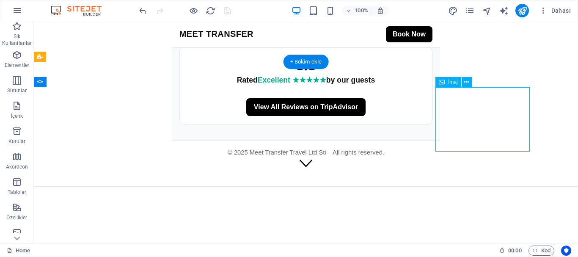
select select "%"
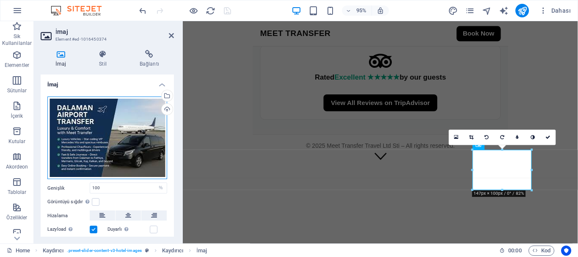
click at [97, 135] on div "Dosyaları buraya sürükleyin, dosyaları seçmek için tıklayın veya Dosyalardan ya…" at bounding box center [107, 137] width 120 height 83
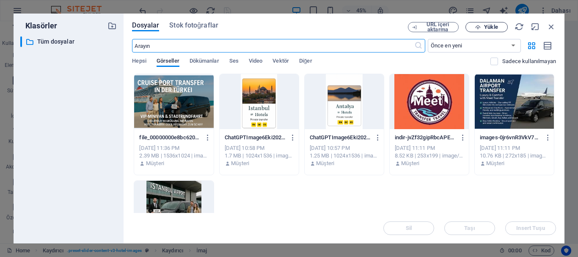
click at [482, 24] on button "Yükle" at bounding box center [487, 27] width 42 height 10
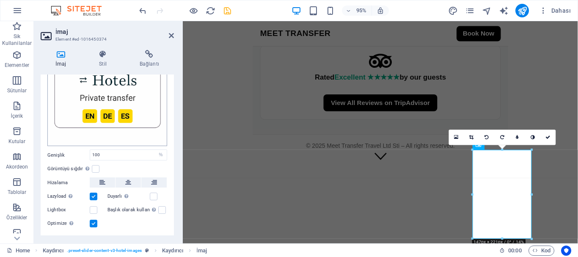
scroll to position [168, 0]
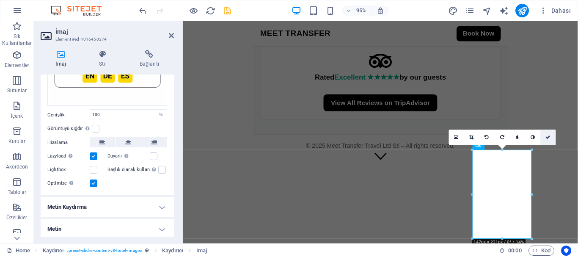
click at [547, 135] on icon at bounding box center [548, 137] width 5 height 5
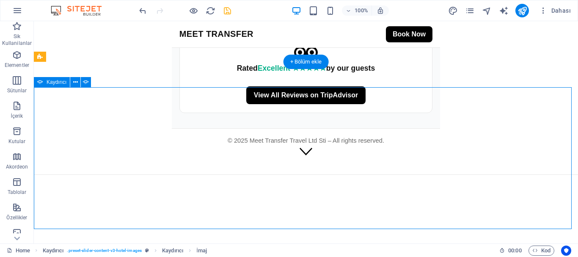
select select "px"
select select "ms"
select select "s"
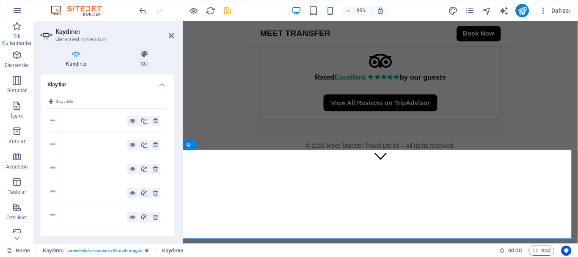
click at [166, 34] on h2 "Kaydırıcı" at bounding box center [114, 32] width 119 height 8
click at [171, 36] on icon at bounding box center [171, 35] width 5 height 7
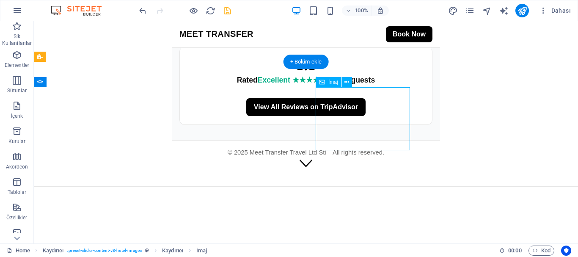
select select "%"
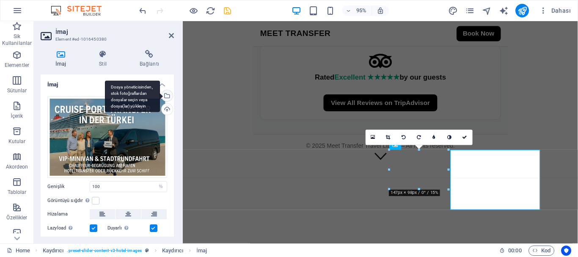
click at [168, 95] on div "Dosya yöneticisinden, stok fotoğraflardan dosyalar seçin veya dosya(lar) yükley…" at bounding box center [166, 96] width 13 height 13
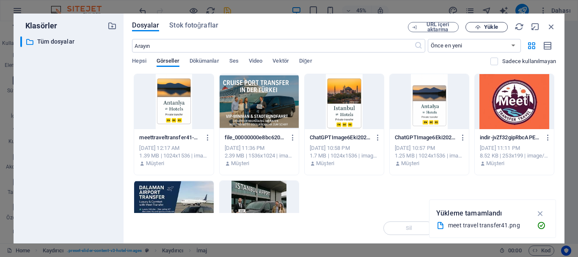
click at [498, 28] on span "Yükle" at bounding box center [486, 28] width 35 height 6
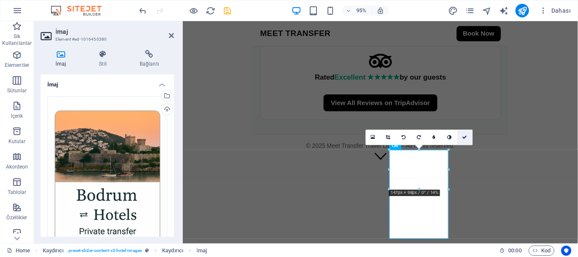
click at [466, 136] on icon at bounding box center [465, 137] width 5 height 5
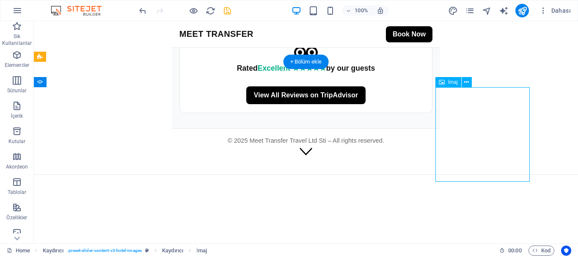
select select "%"
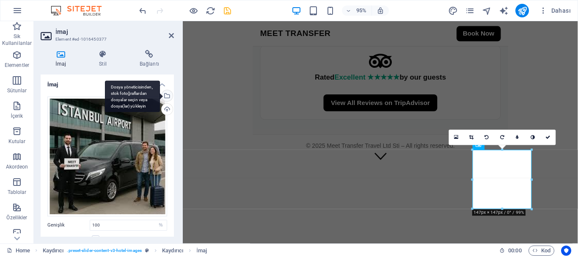
click at [165, 93] on div "Dosya yöneticisinden, stok fotoğraflardan dosyalar seçin veya dosya(lar) yükley…" at bounding box center [166, 96] width 13 height 13
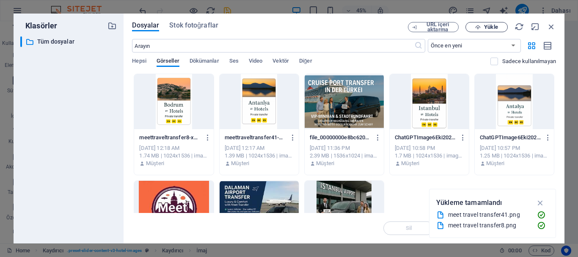
click at [486, 28] on span "Yükle" at bounding box center [491, 27] width 14 height 5
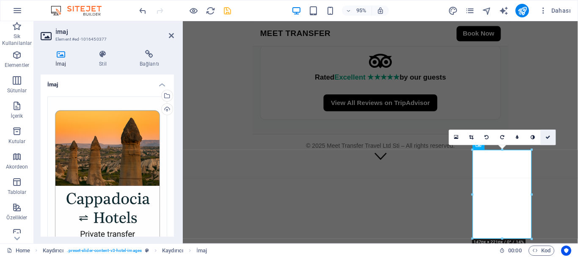
click at [548, 137] on icon at bounding box center [548, 137] width 5 height 5
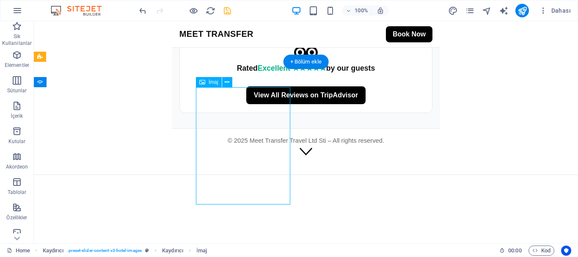
select select "%"
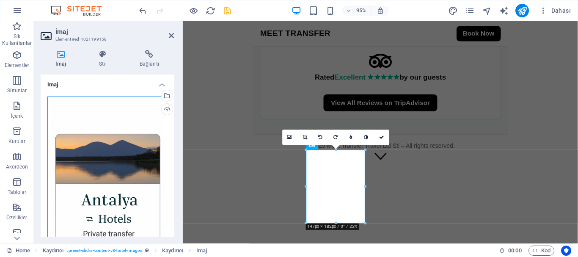
click at [128, 158] on div "Dosyaları buraya sürükleyin, dosyaları seçmek için tıklayın veya Dosyalardan ya…" at bounding box center [107, 185] width 120 height 178
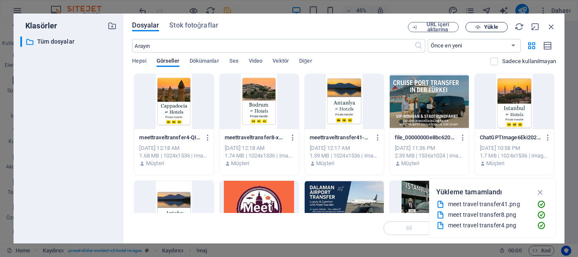
click at [484, 27] on span "Yükle" at bounding box center [486, 28] width 35 height 6
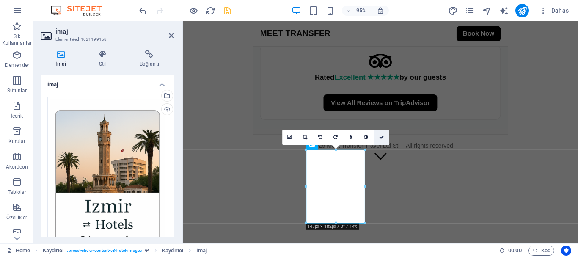
click at [381, 140] on link at bounding box center [381, 137] width 15 height 15
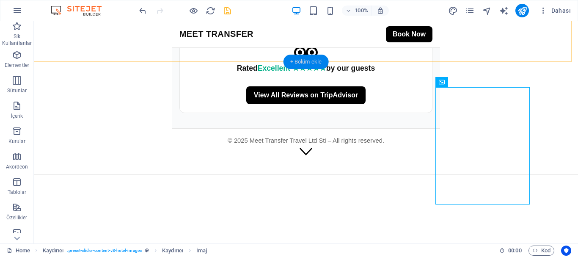
click at [298, 62] on div "+ Bölüm ekle" at bounding box center [306, 62] width 45 height 14
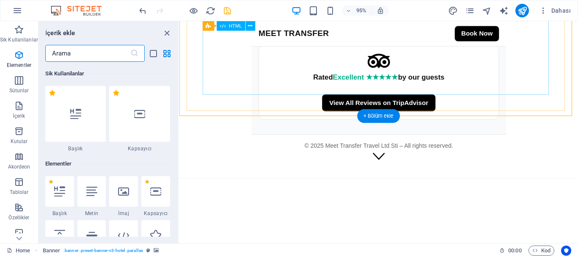
scroll to position [1481, 0]
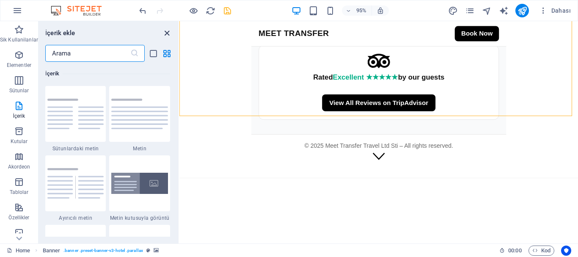
click at [167, 33] on icon "close panel" at bounding box center [167, 33] width 10 height 10
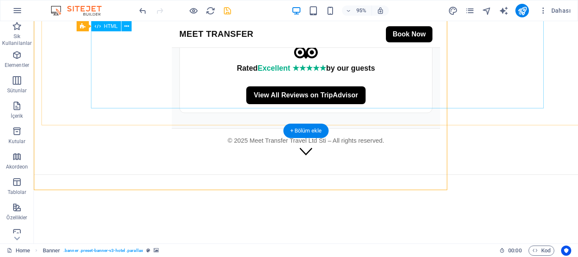
scroll to position [947, 0]
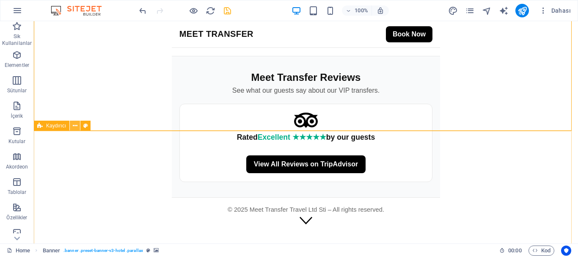
click at [72, 128] on button at bounding box center [75, 126] width 10 height 10
click at [46, 125] on span "Kaydırıcı" at bounding box center [56, 125] width 20 height 5
click at [73, 125] on icon at bounding box center [75, 125] width 5 height 9
click at [86, 124] on icon at bounding box center [85, 125] width 5 height 9
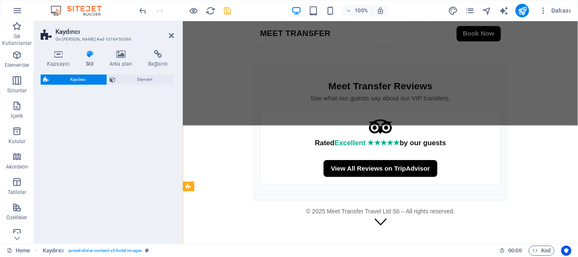
select select "rem"
select select "px"
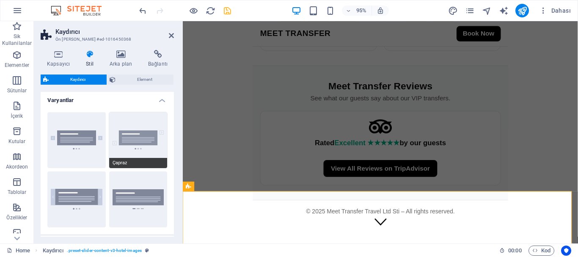
scroll to position [0, 0]
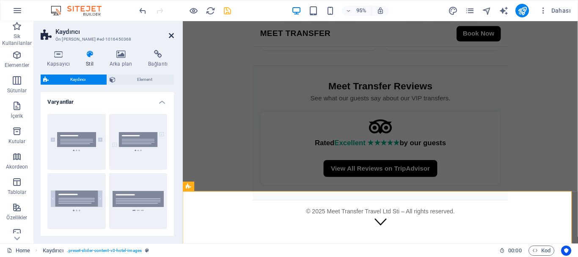
drag, startPoint x: 172, startPoint y: 35, endPoint x: 142, endPoint y: 26, distance: 31.2
click at [172, 35] on icon at bounding box center [171, 35] width 5 height 7
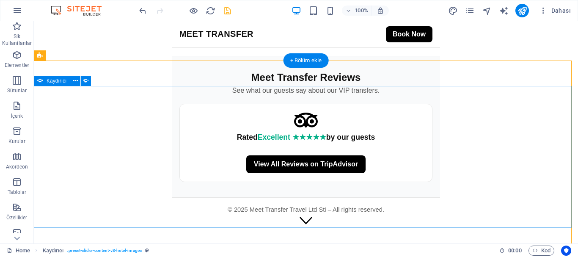
scroll to position [1031, 0]
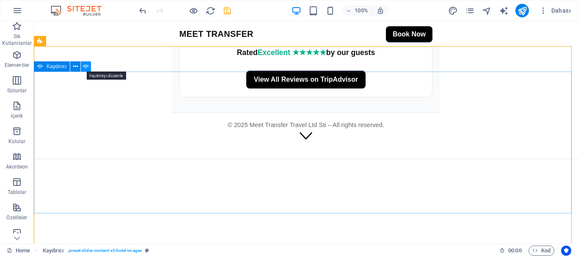
click at [88, 68] on icon at bounding box center [86, 66] width 6 height 9
select select "px"
select select "ms"
select select "s"
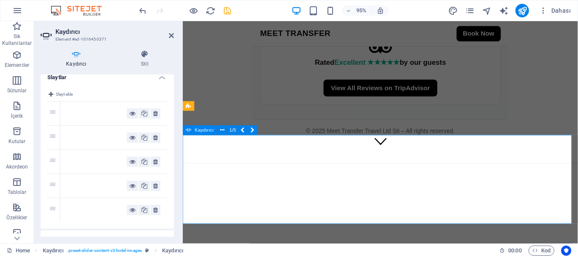
scroll to position [0, 0]
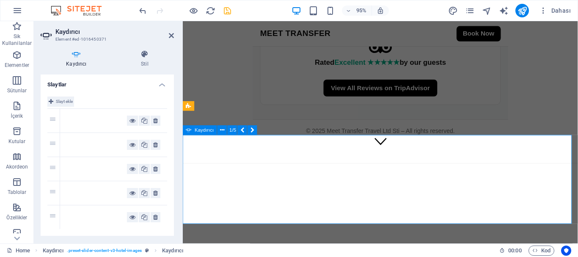
click at [69, 102] on span "Slayt ekle" at bounding box center [64, 101] width 17 height 10
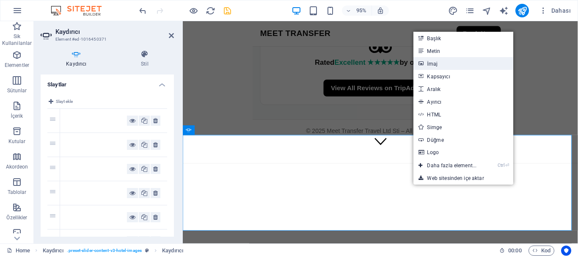
click at [447, 66] on link "İmaj" at bounding box center [464, 63] width 100 height 13
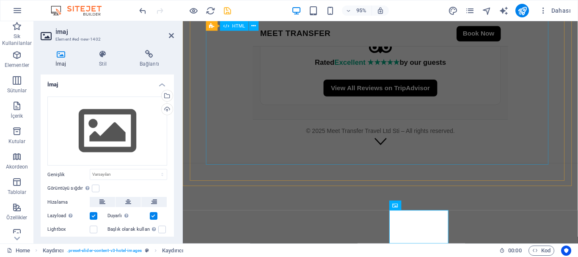
scroll to position [952, 0]
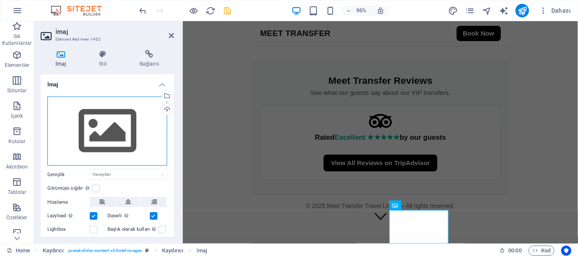
click at [96, 130] on div "Dosyaları buraya sürükleyin, dosyaları seçmek için tıklayın veya Dosyalardan ya…" at bounding box center [107, 130] width 120 height 69
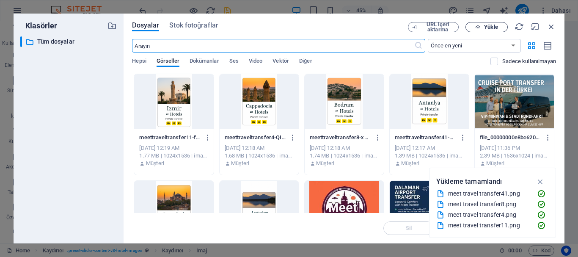
click at [486, 28] on span "Yükle" at bounding box center [491, 27] width 14 height 5
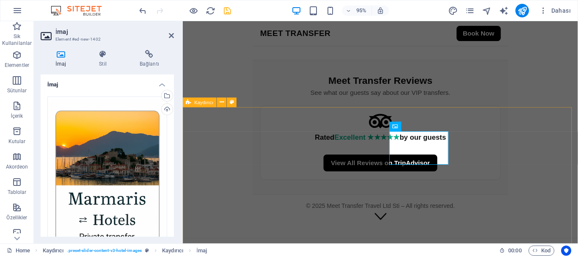
scroll to position [1037, 0]
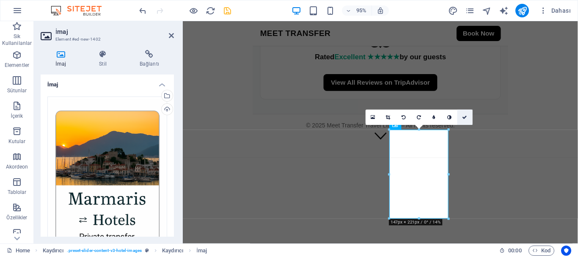
click at [464, 117] on icon at bounding box center [465, 117] width 5 height 5
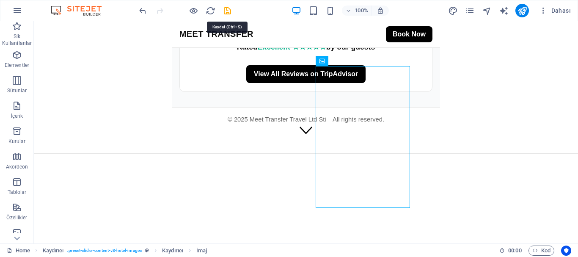
click at [227, 11] on icon "save" at bounding box center [228, 11] width 10 height 10
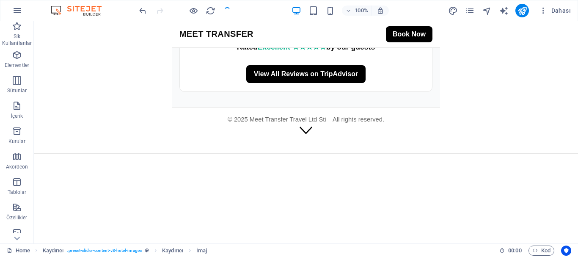
checkbox input "false"
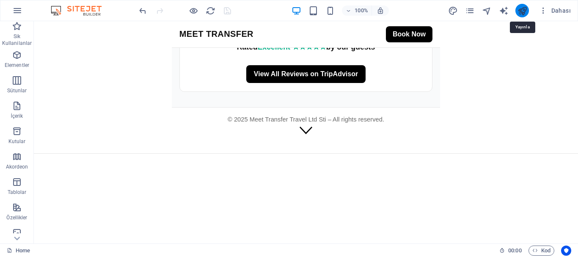
click at [524, 10] on icon "publish" at bounding box center [523, 11] width 10 height 10
